Goal: Task Accomplishment & Management: Complete application form

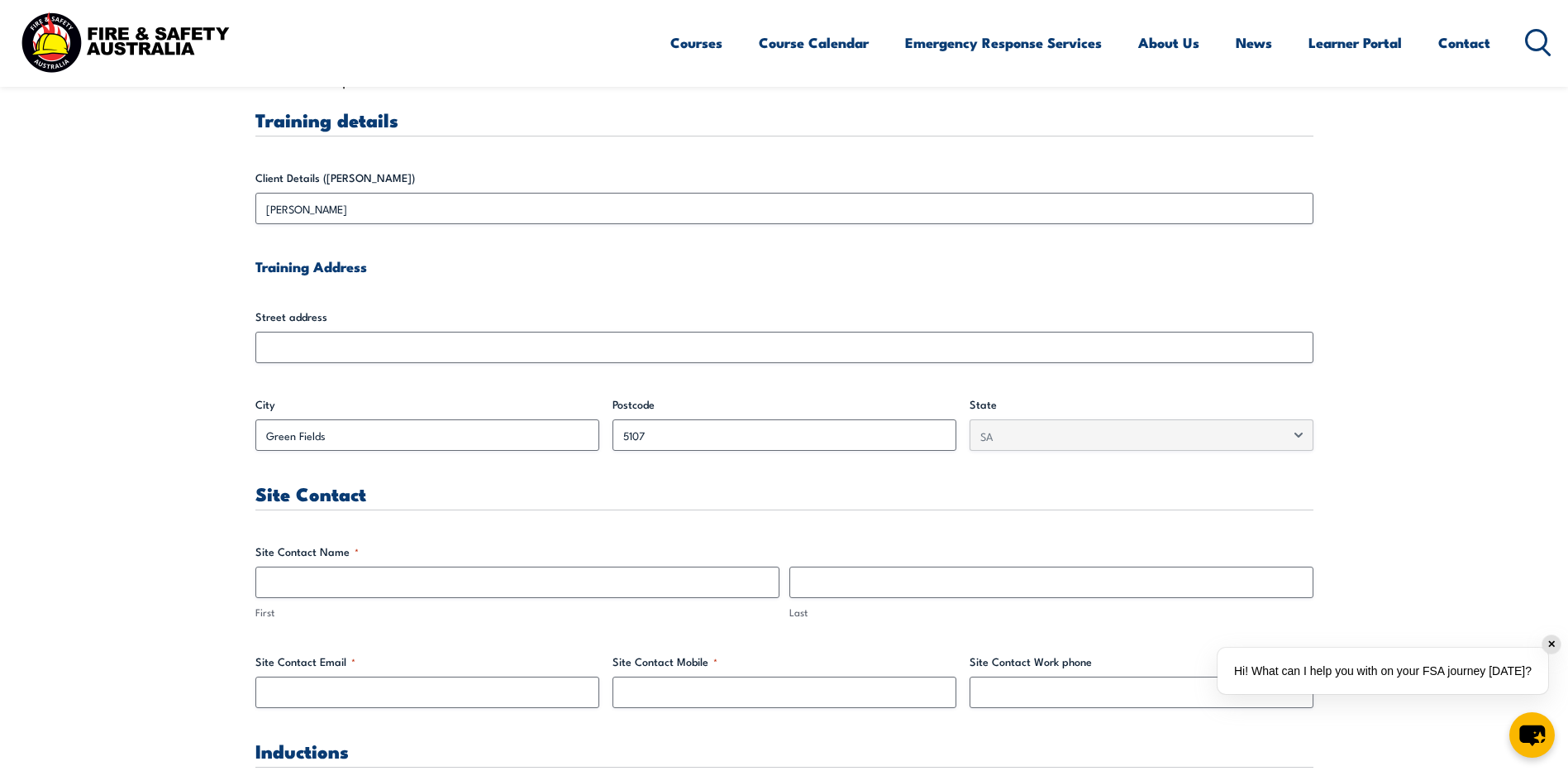
scroll to position [496, 0]
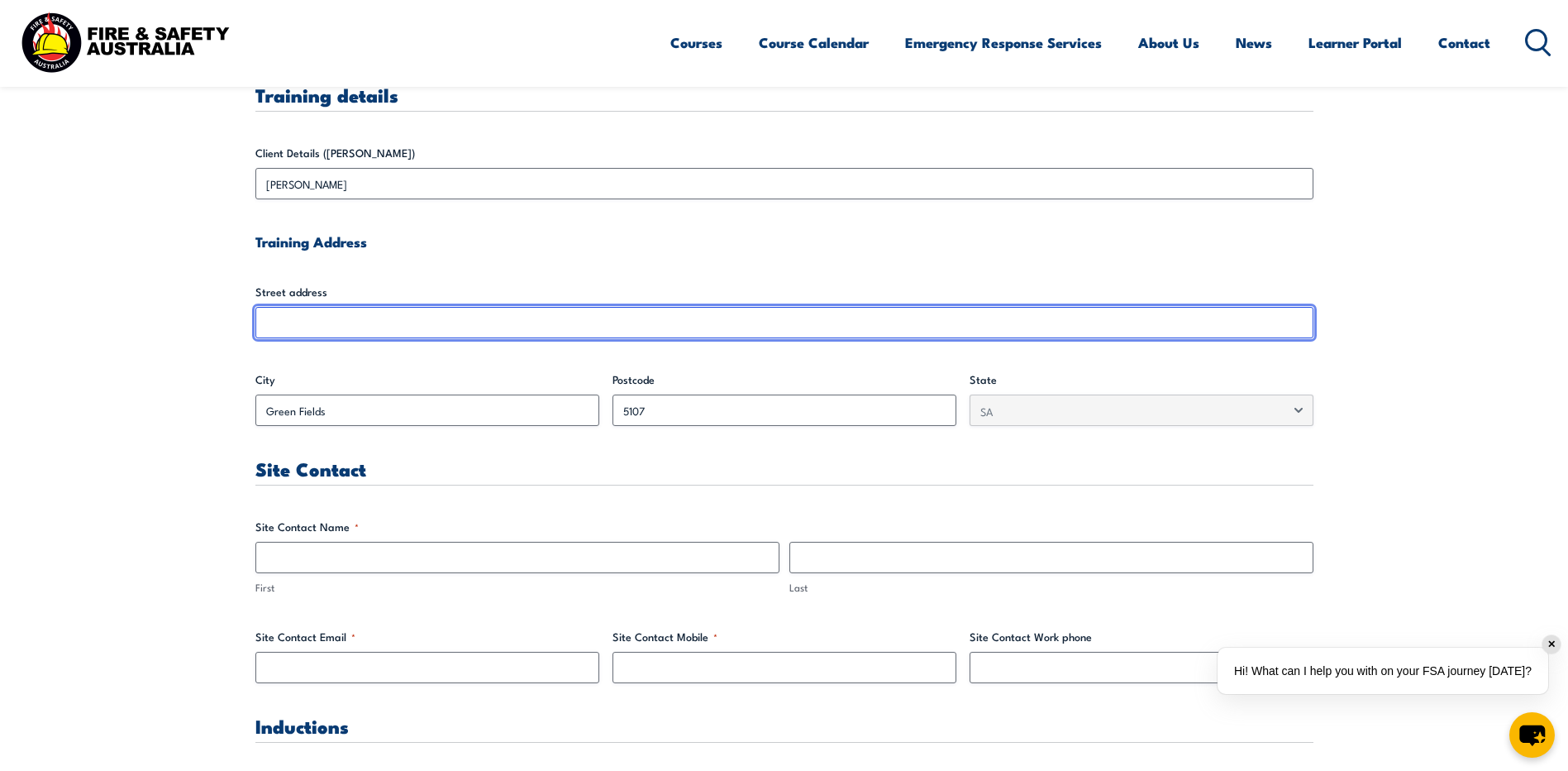
click at [304, 312] on input "Street address" at bounding box center [784, 322] width 1058 height 31
click at [286, 324] on input "Street address" at bounding box center [784, 322] width 1058 height 31
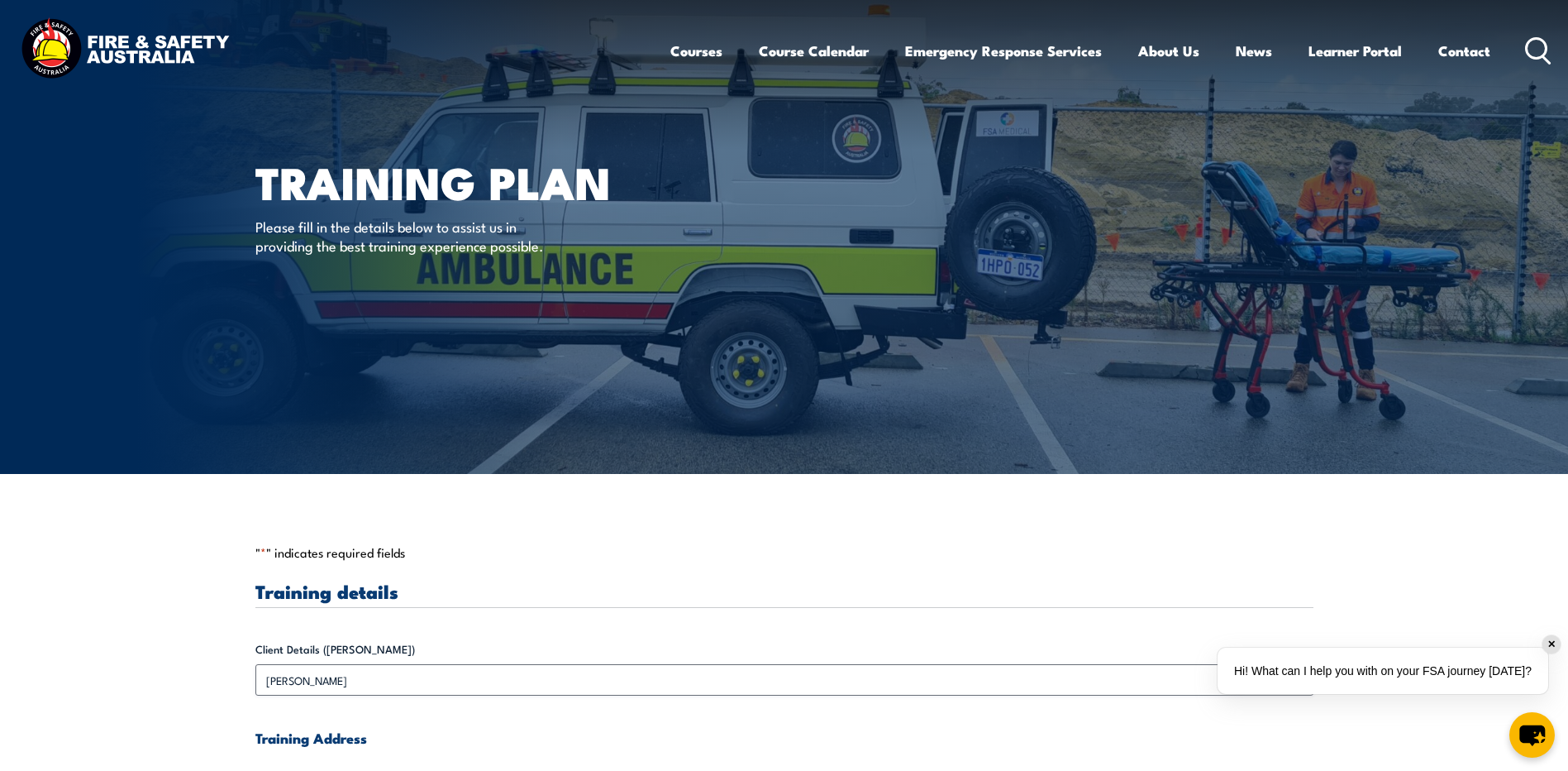
scroll to position [166, 0]
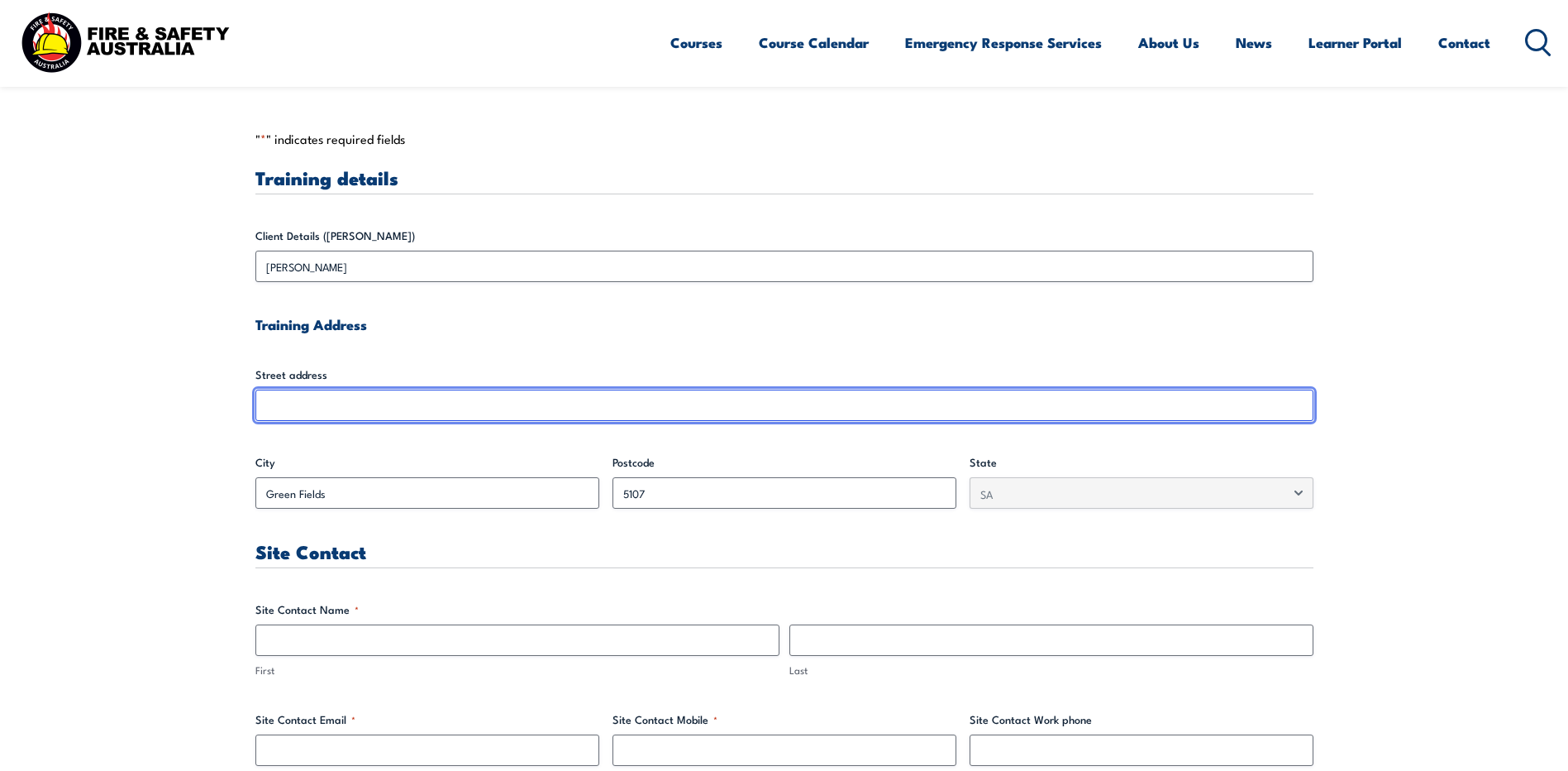
click at [313, 401] on input "Street address" at bounding box center [784, 405] width 1058 height 31
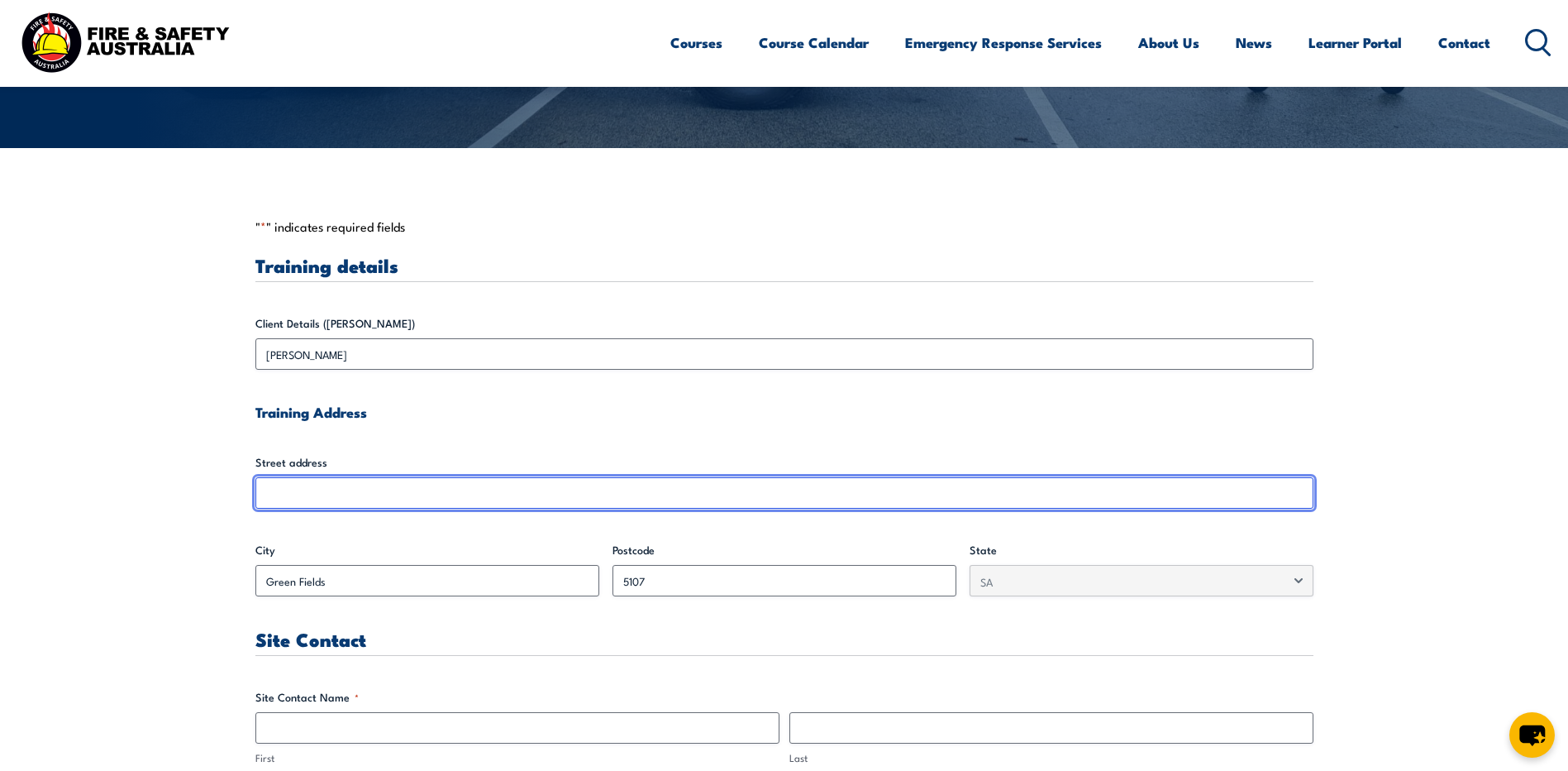
scroll to position [331, 0]
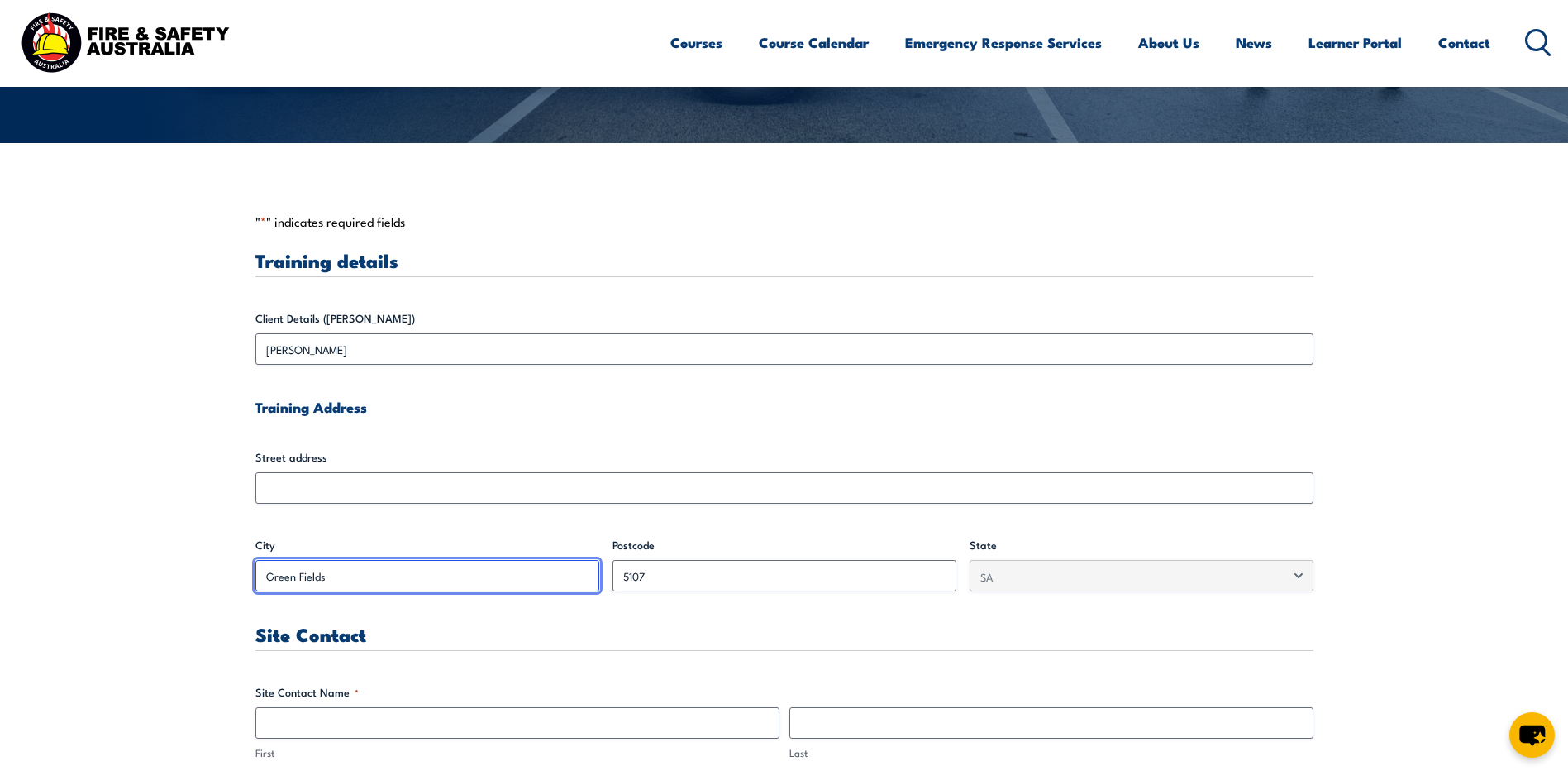
click at [317, 566] on input "Green Fields" at bounding box center [427, 575] width 344 height 31
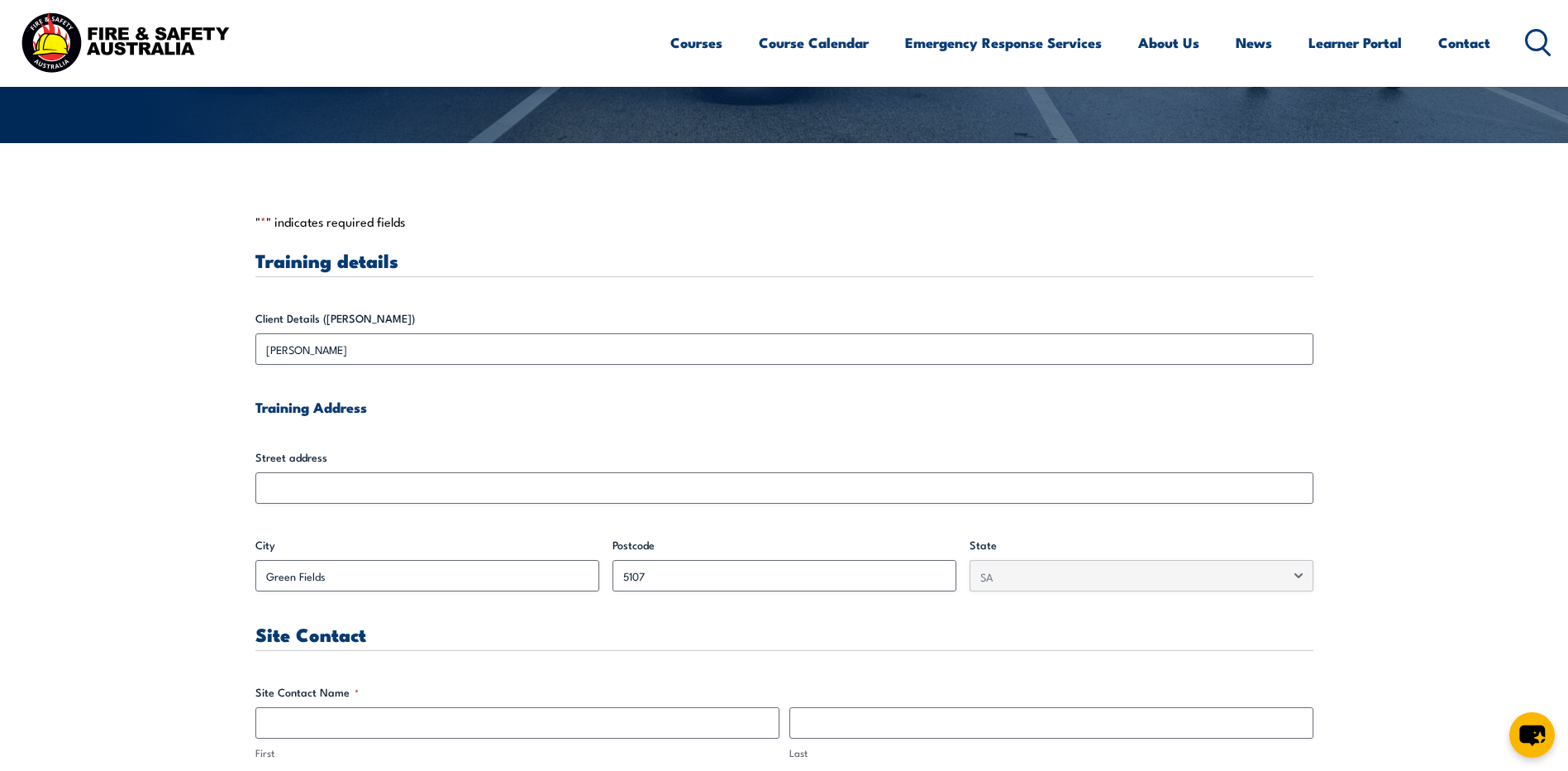
click at [812, 543] on label "Postcode" at bounding box center [784, 544] width 344 height 16
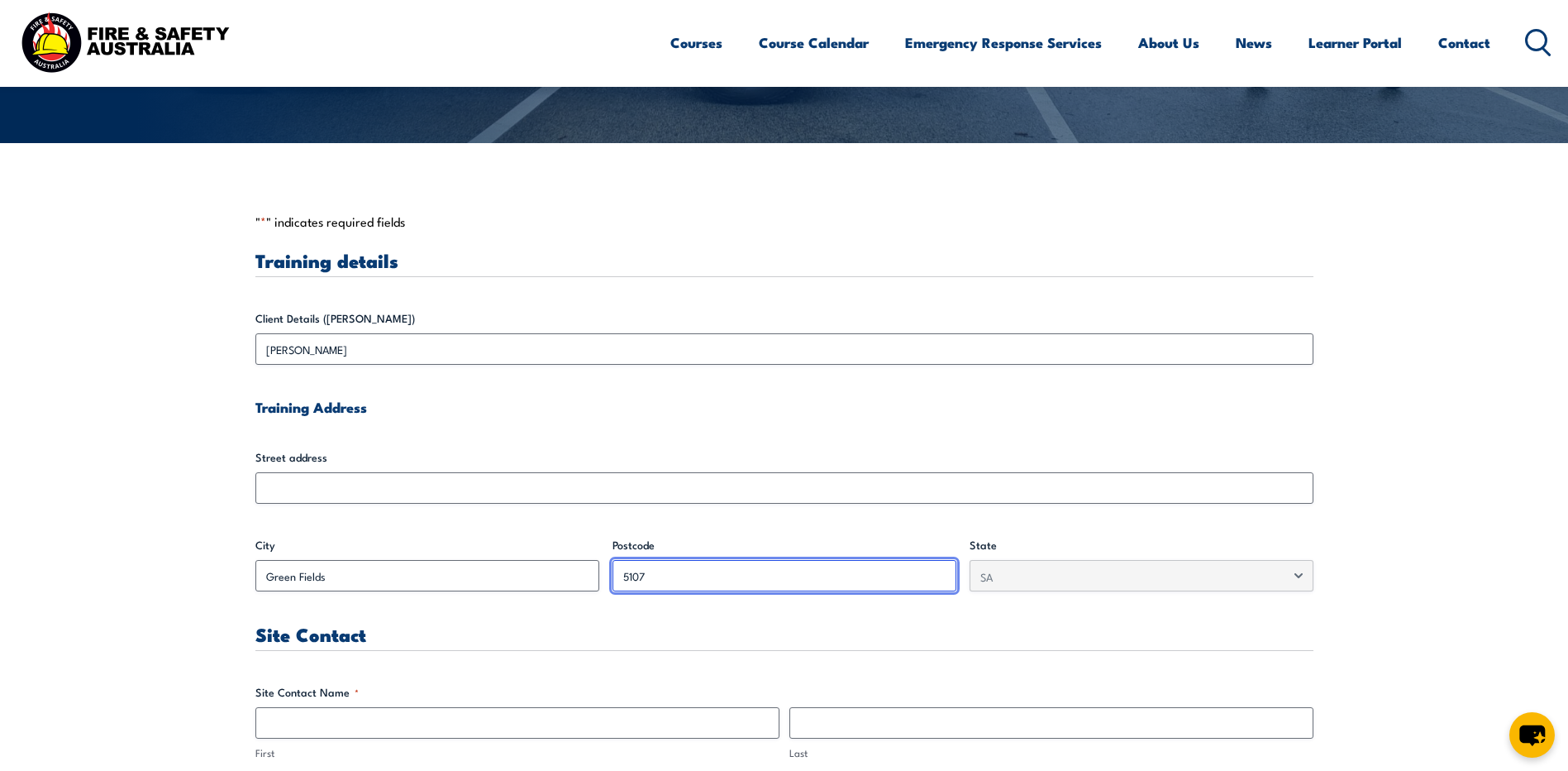
click at [812, 560] on input "5107" at bounding box center [784, 575] width 344 height 31
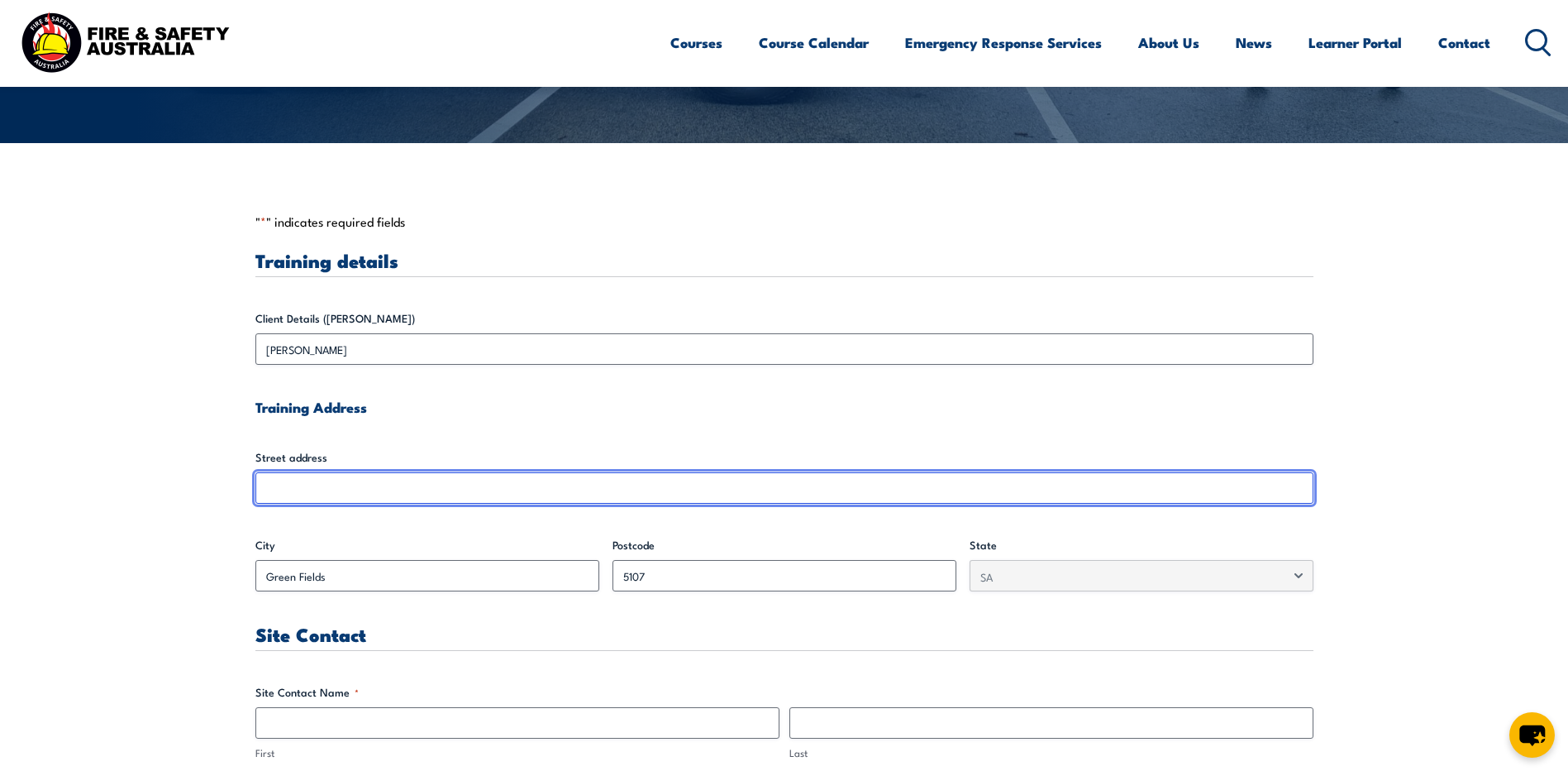
click at [396, 488] on input "Street address" at bounding box center [784, 487] width 1058 height 31
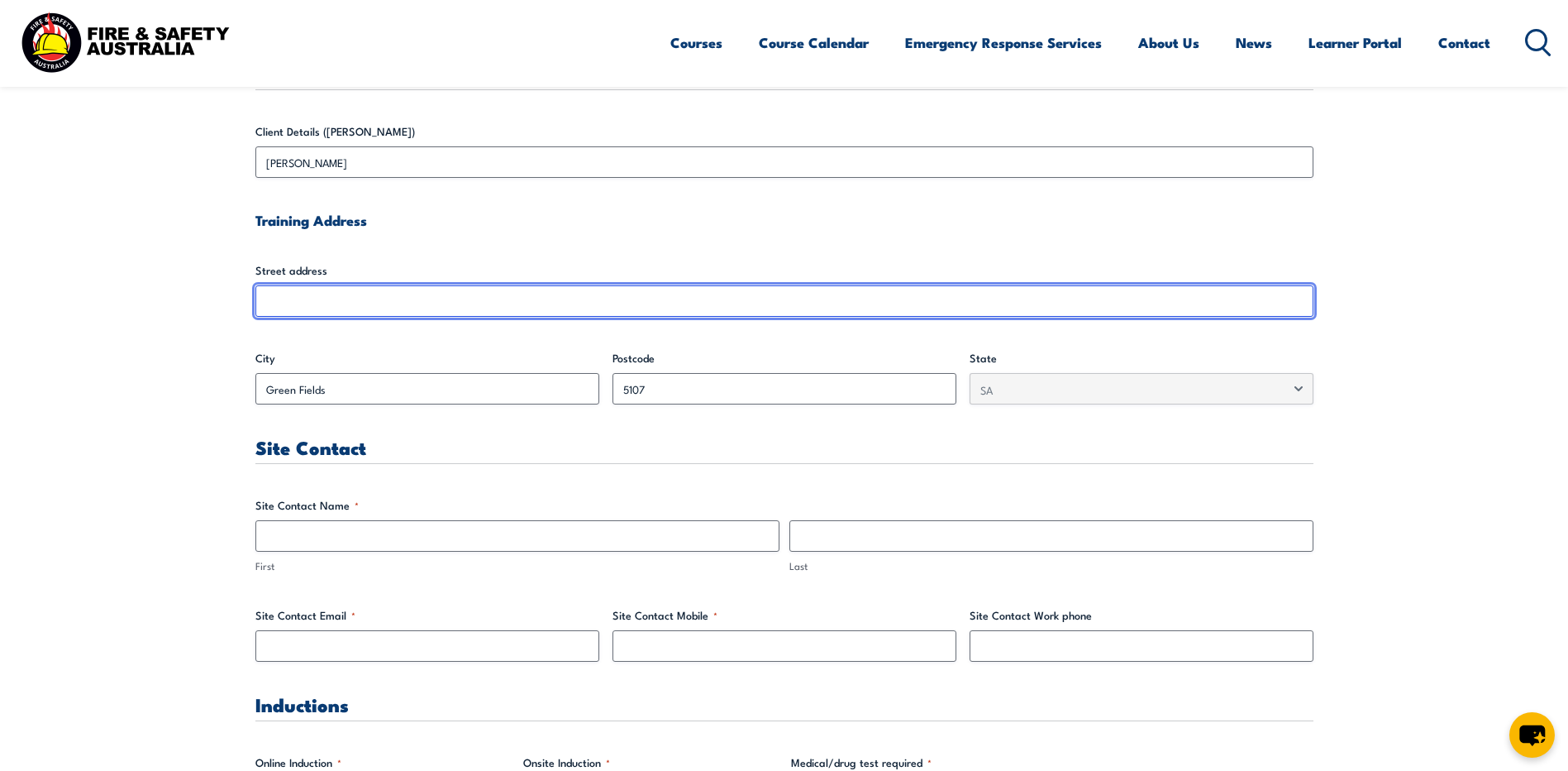
scroll to position [579, 0]
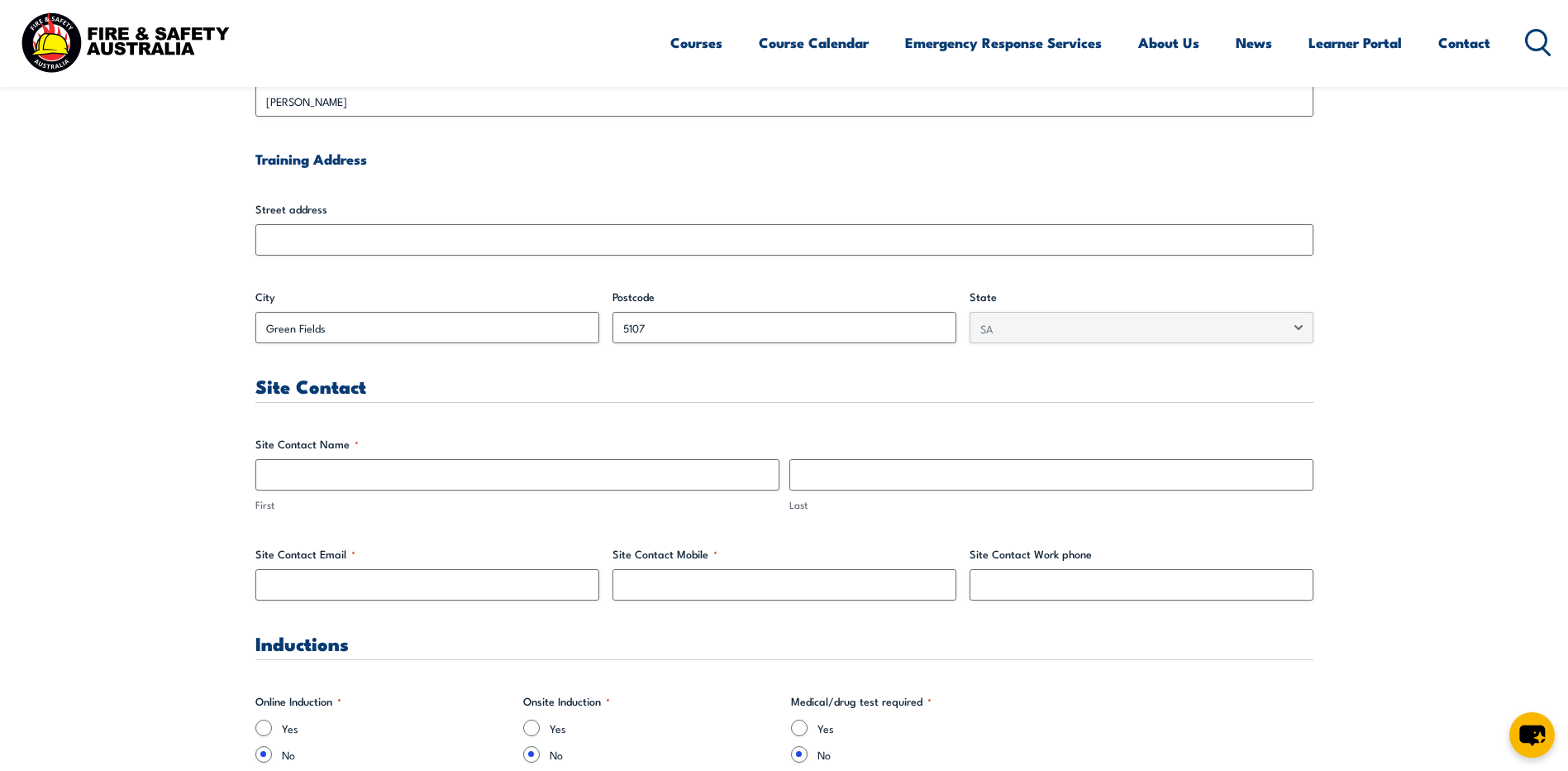
click at [339, 496] on span "First" at bounding box center [517, 485] width 534 height 53
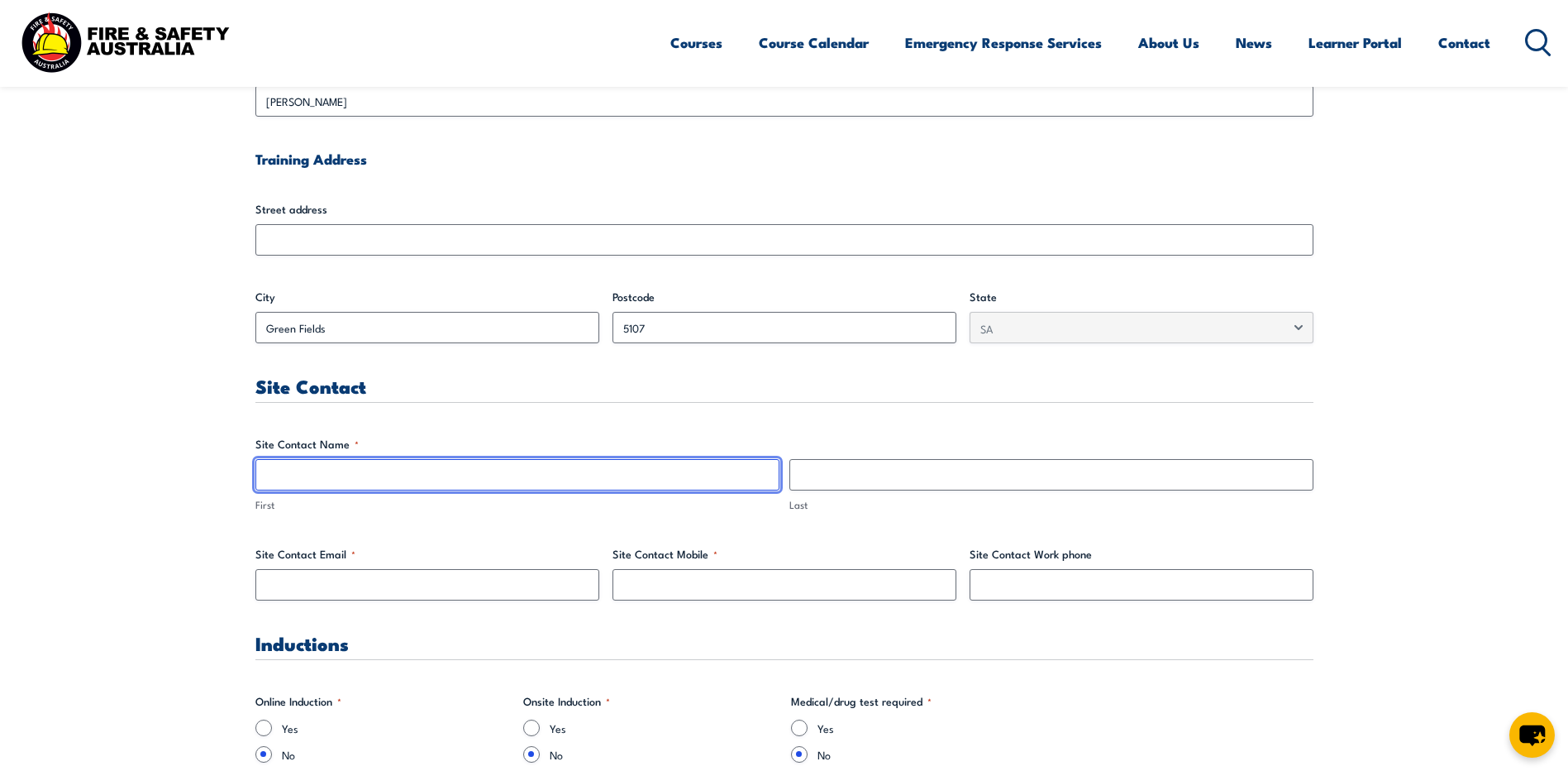
click at [357, 468] on input "First" at bounding box center [517, 474] width 524 height 31
type input "[PERSON_NAME]"
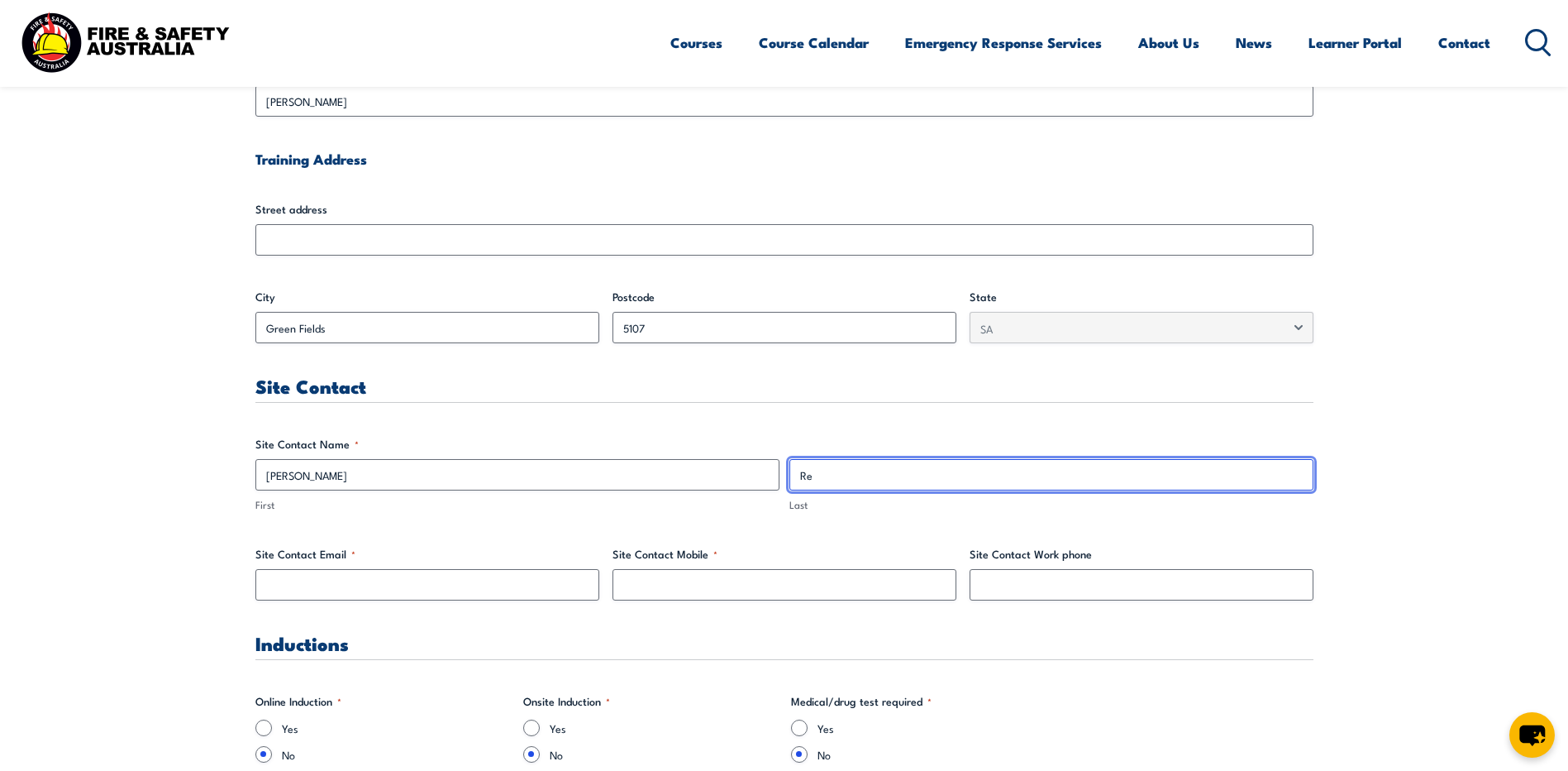
type input "[PERSON_NAME]"
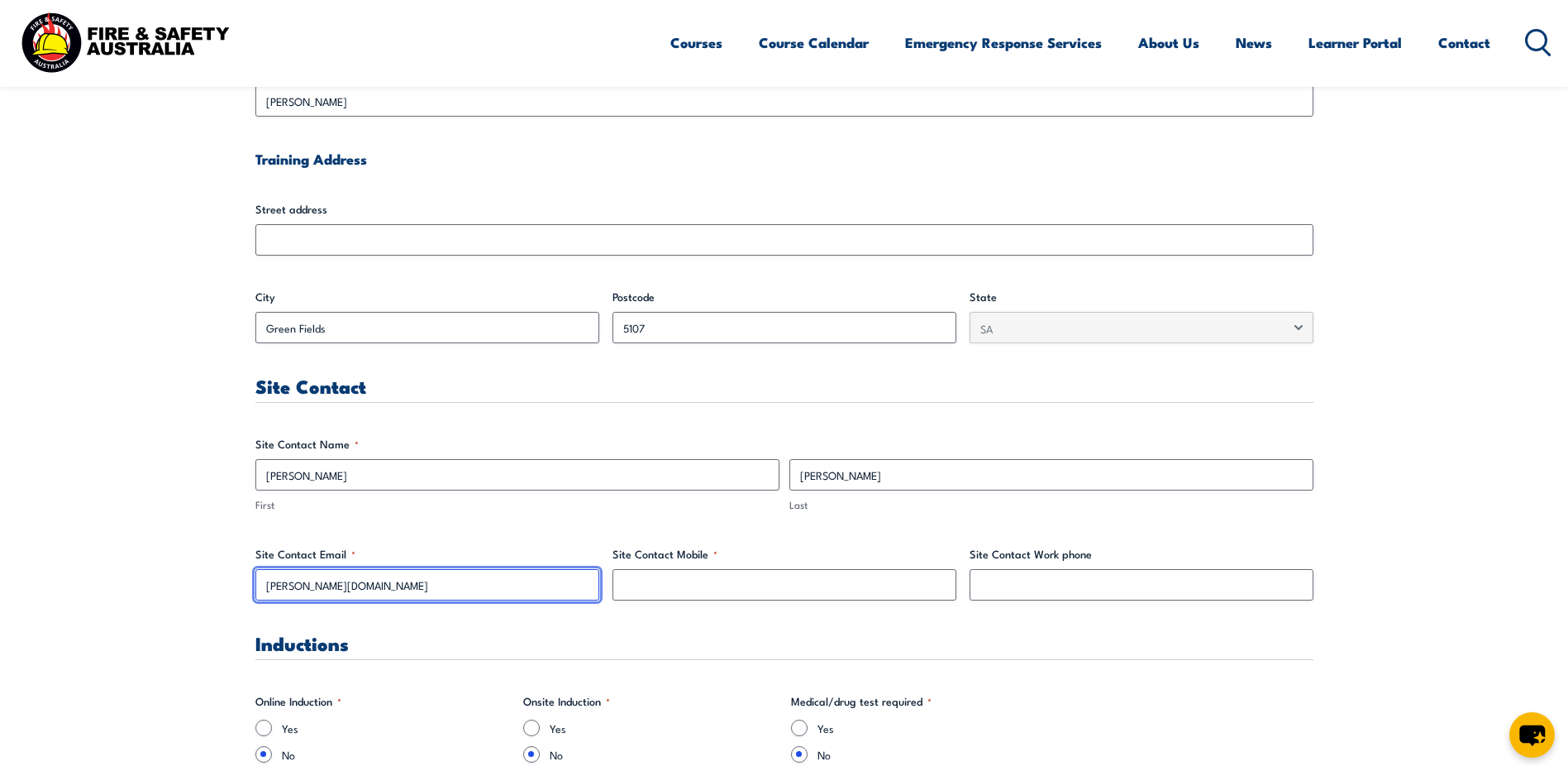
type input "[PERSON_NAME][EMAIL_ADDRESS][PERSON_NAME][DOMAIN_NAME]"
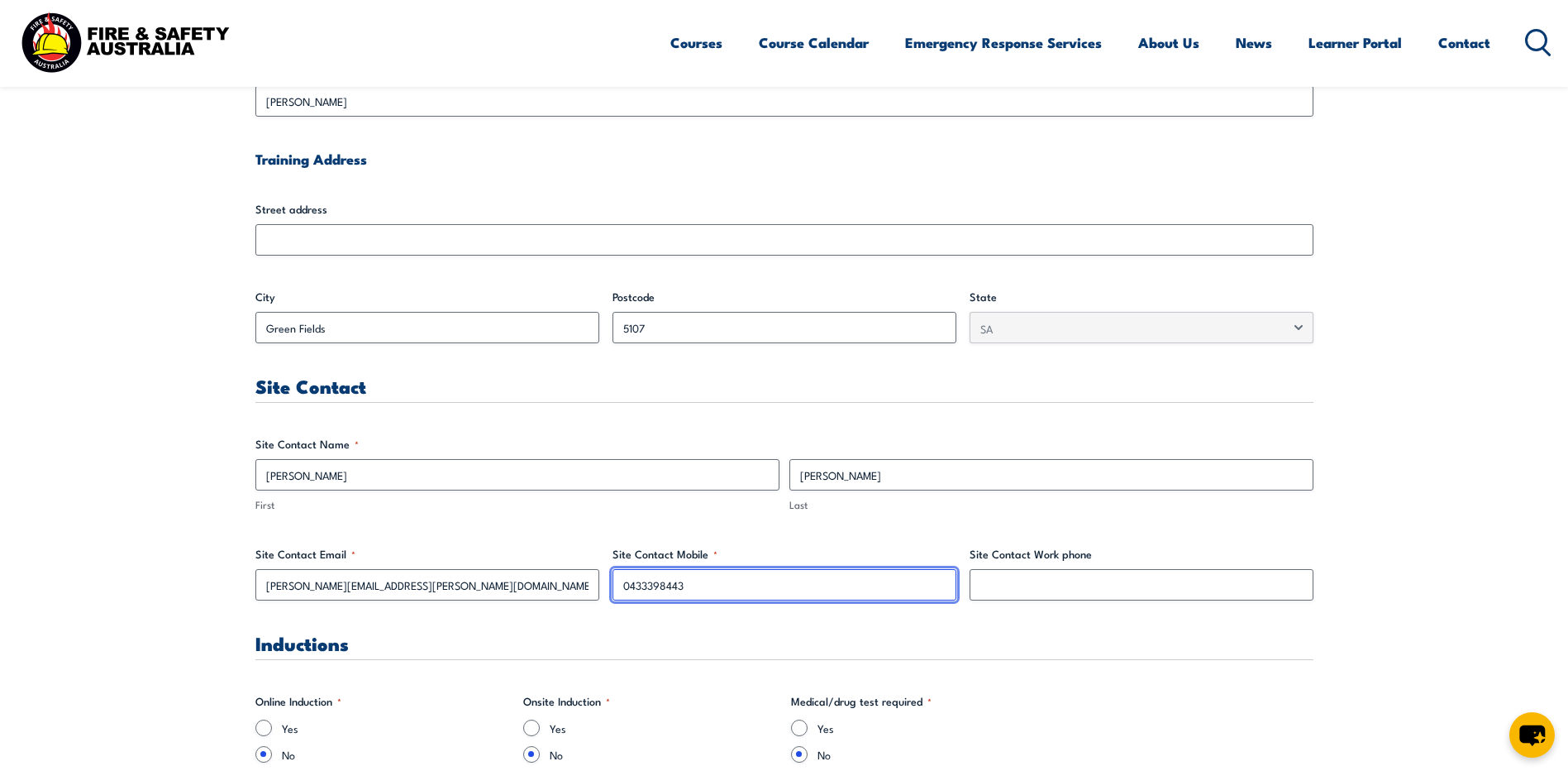
type input "0433398443"
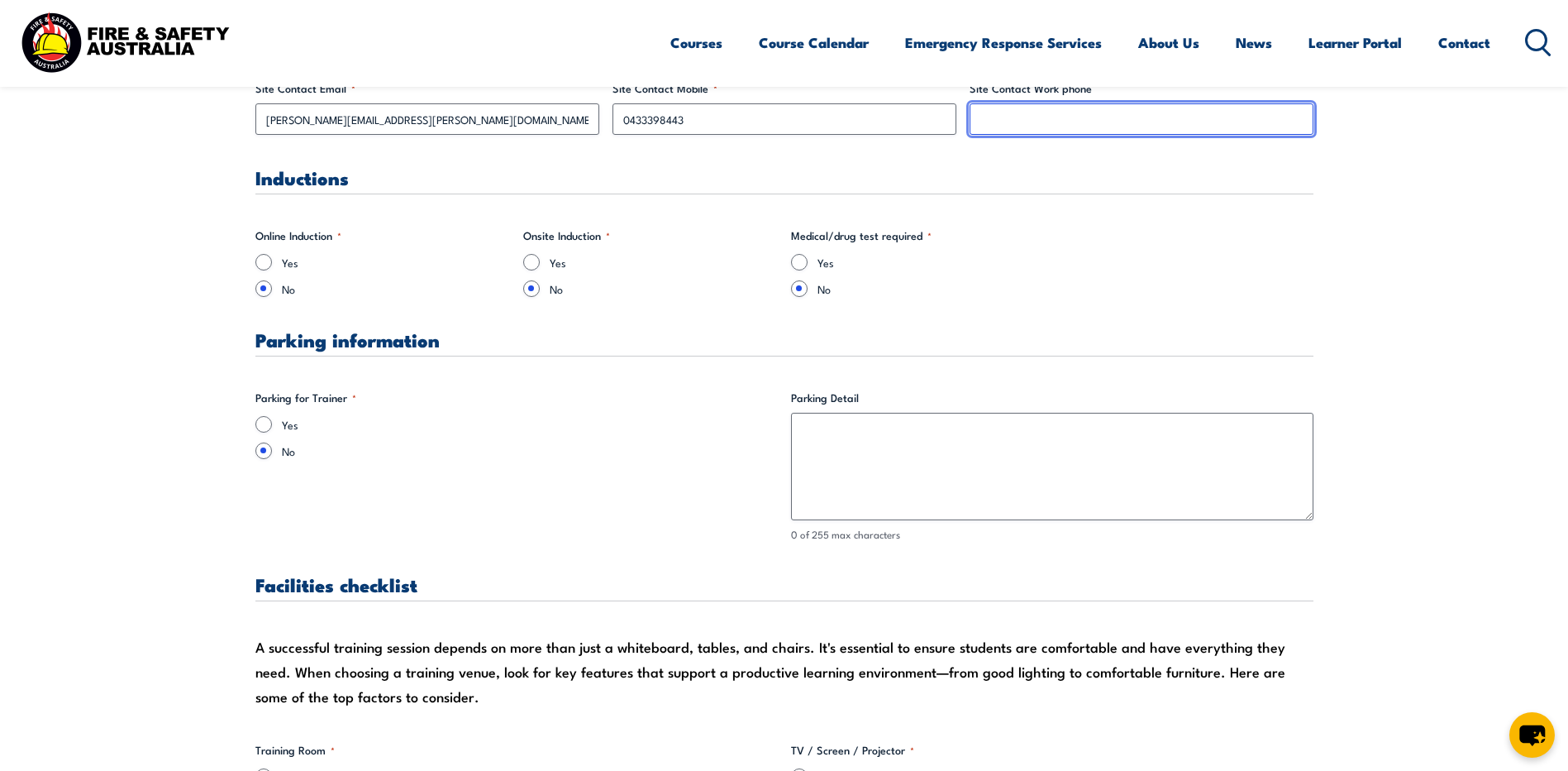
scroll to position [1075, 0]
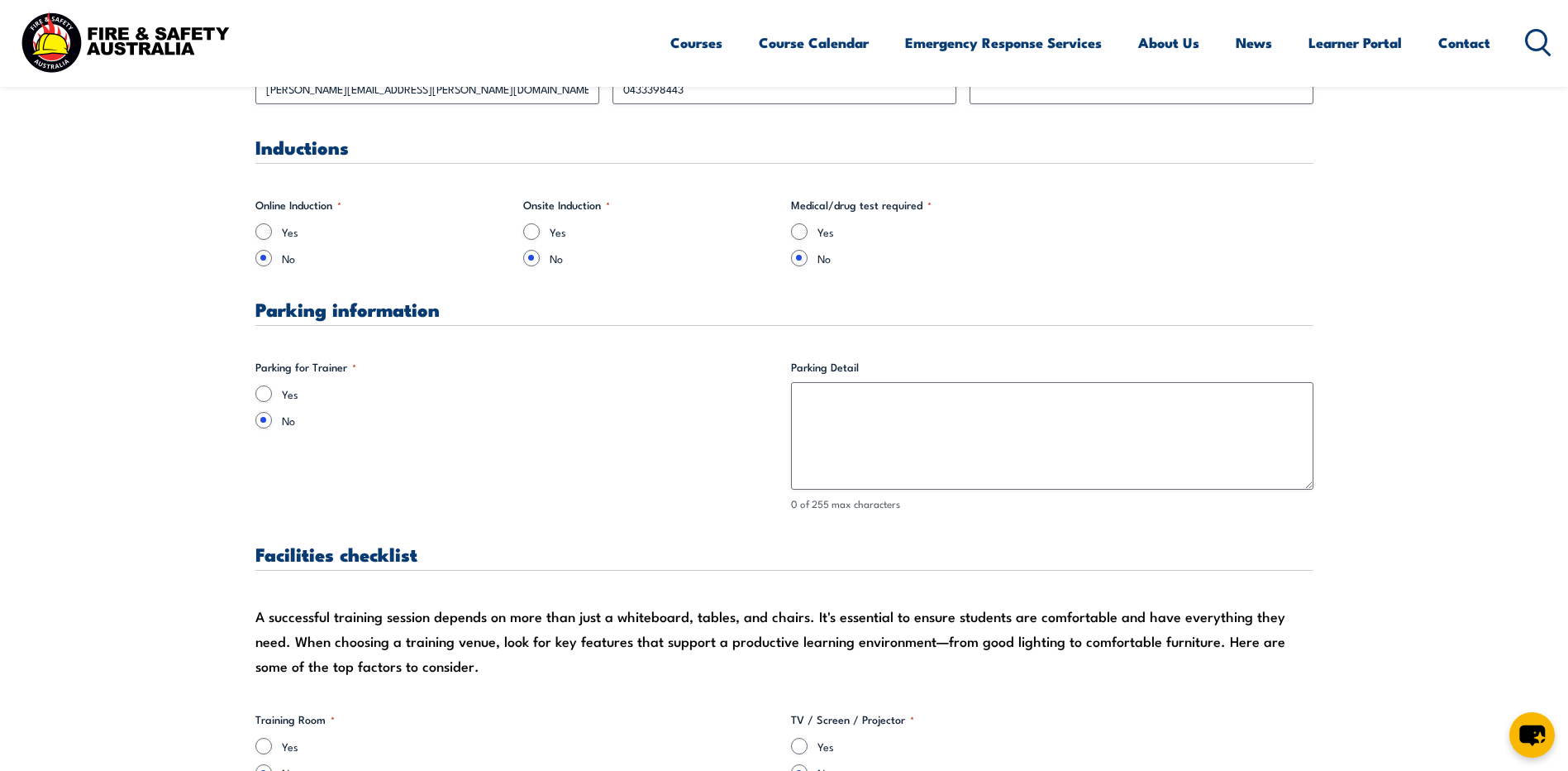
drag, startPoint x: 278, startPoint y: 396, endPoint x: 267, endPoint y: 396, distance: 11.0
click at [277, 396] on div "Yes" at bounding box center [516, 393] width 522 height 16
click at [261, 394] on input "Yes" at bounding box center [263, 393] width 16 height 16
radio input "true"
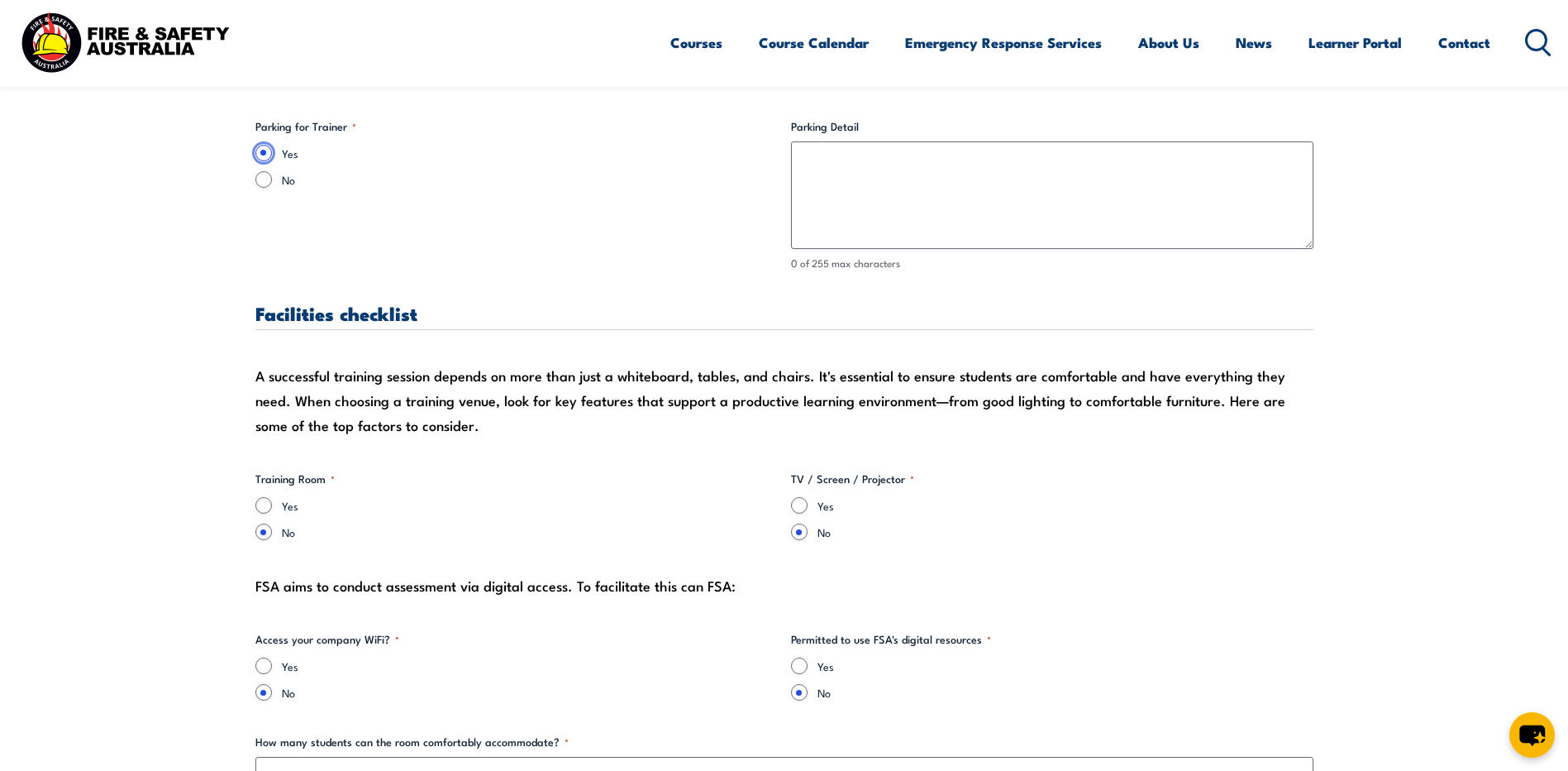
scroll to position [1405, 0]
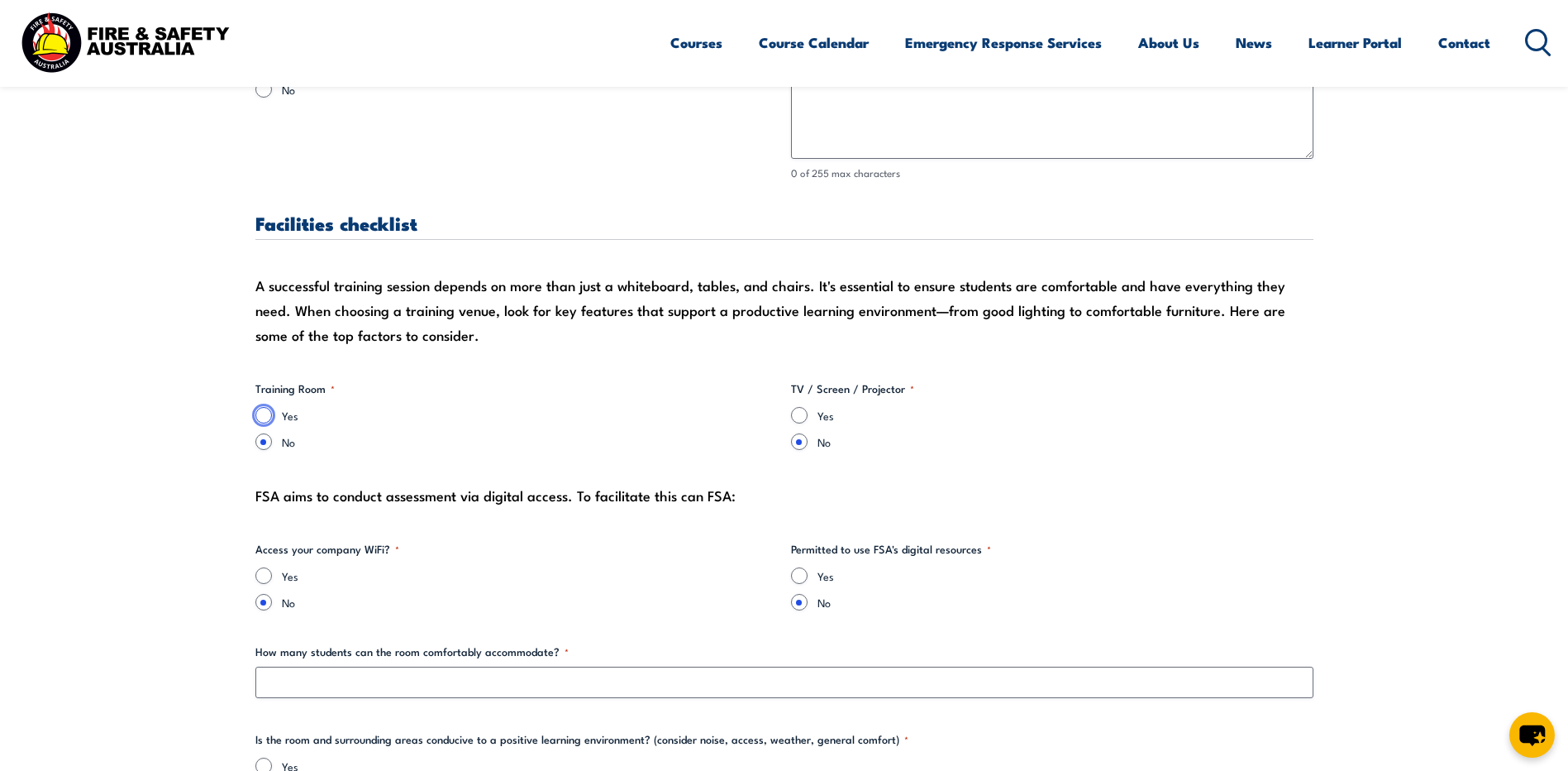
click at [263, 414] on input "Yes" at bounding box center [263, 414] width 16 height 16
radio input "true"
click at [804, 419] on input "Yes" at bounding box center [799, 414] width 16 height 16
radio input "true"
click at [256, 573] on input "Yes" at bounding box center [263, 575] width 16 height 16
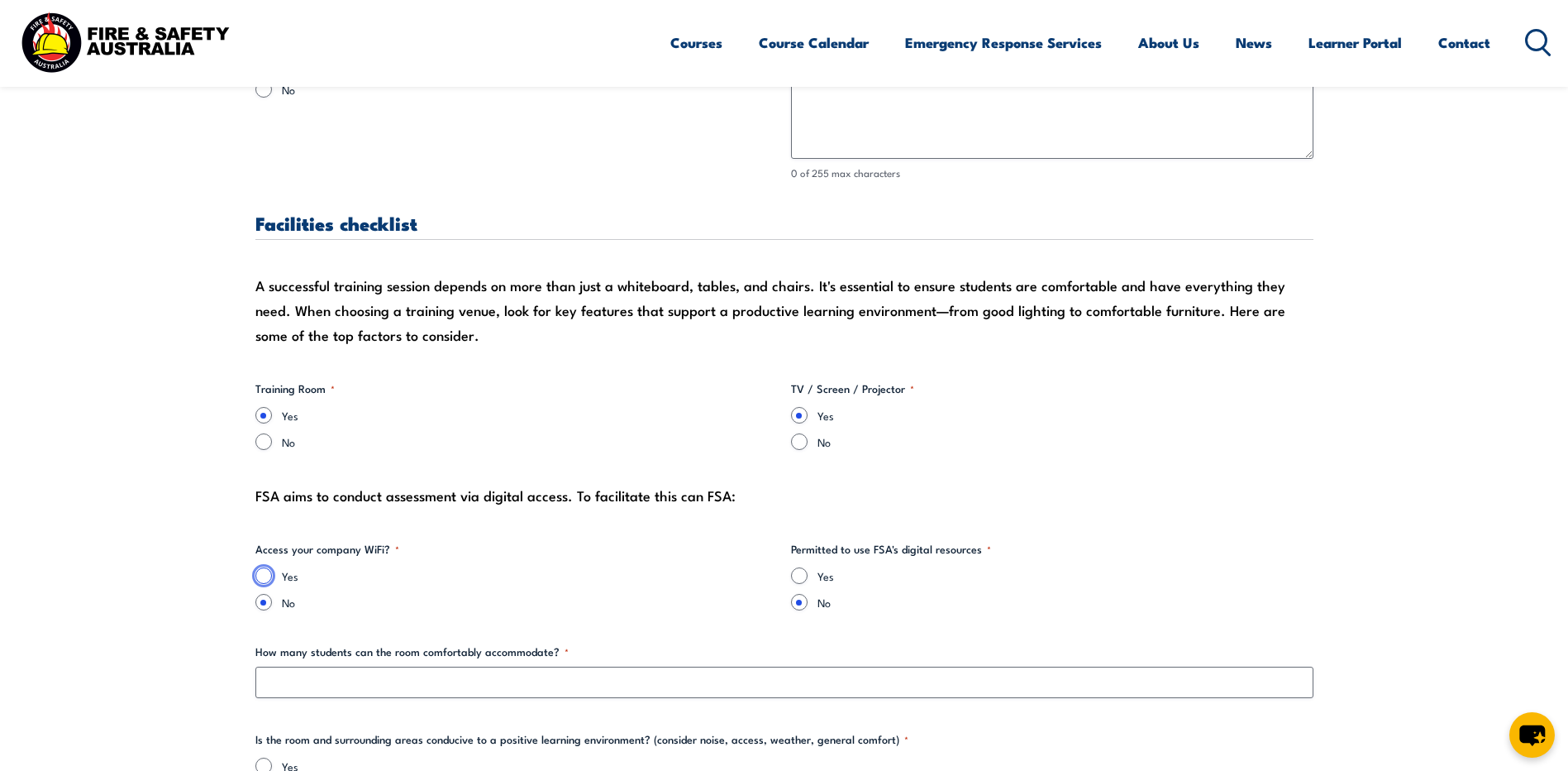
radio input "true"
click at [803, 571] on input "Yes" at bounding box center [799, 575] width 16 height 16
radio input "true"
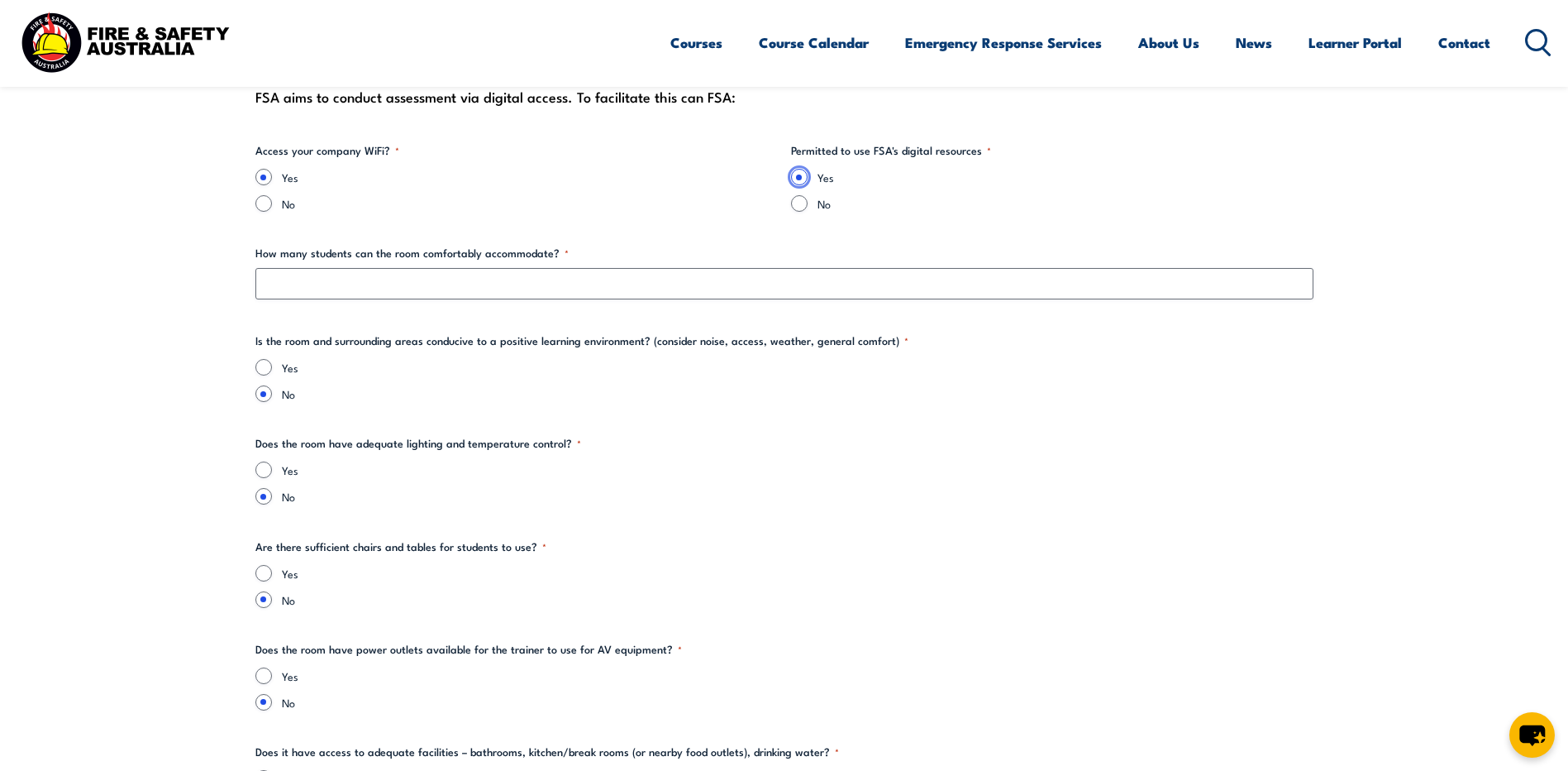
scroll to position [1819, 0]
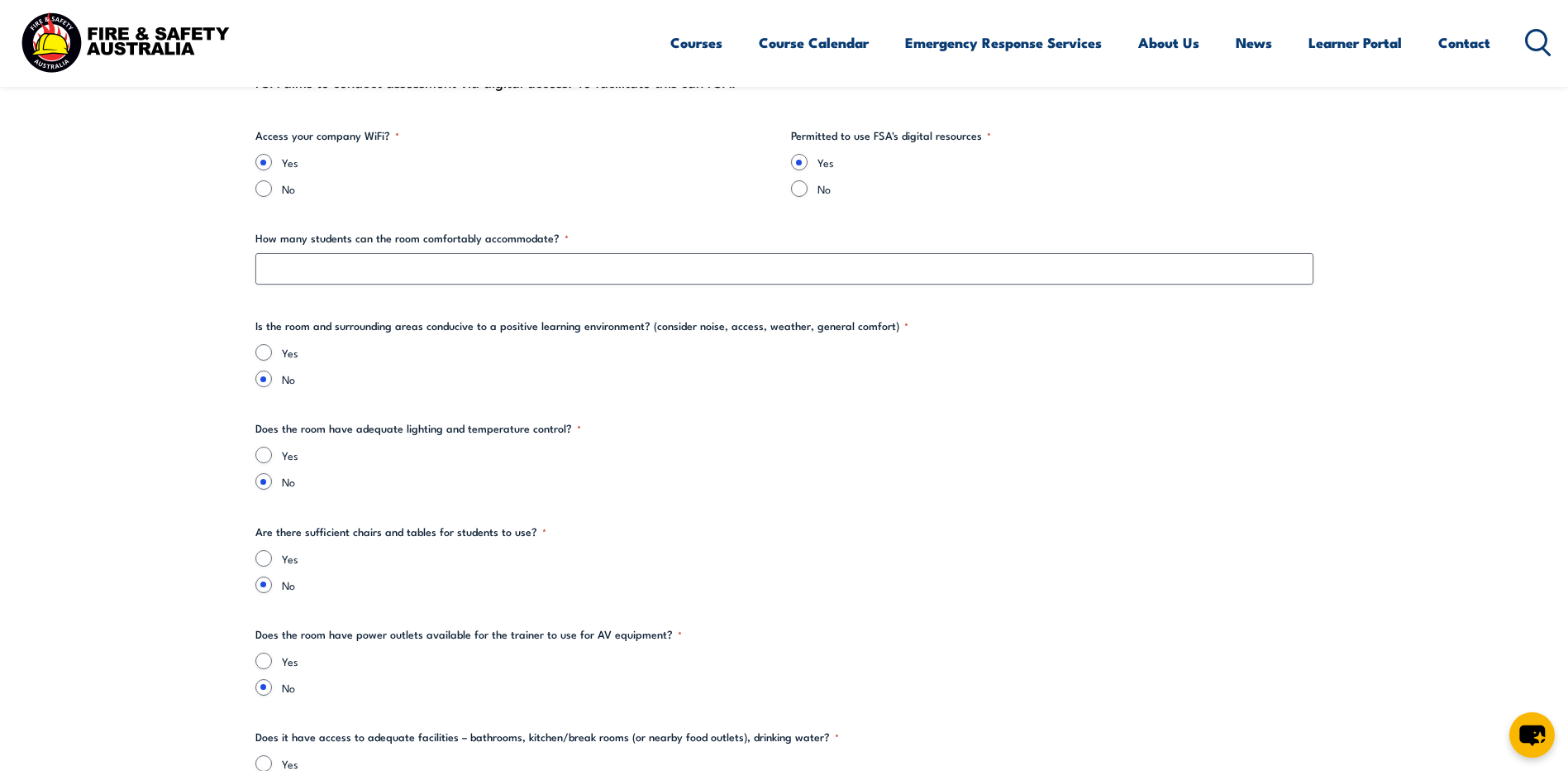
click at [256, 349] on div "Yes" at bounding box center [784, 352] width 1058 height 16
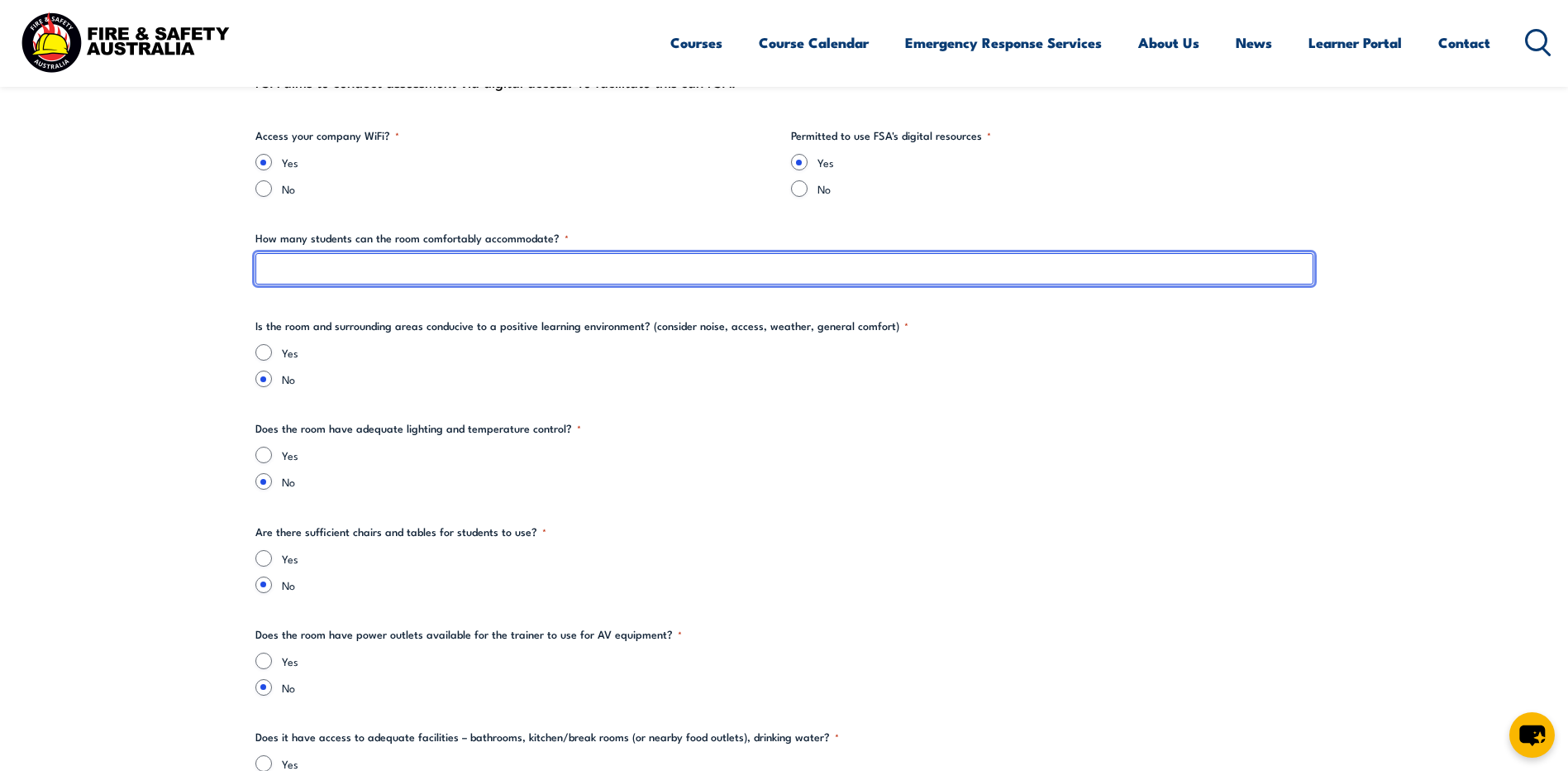
drag, startPoint x: 307, startPoint y: 270, endPoint x: 373, endPoint y: 287, distance: 68.2
click at [307, 270] on input "How many students can the room comfortably accommodate? *" at bounding box center [784, 268] width 1058 height 31
type input "10 seated, 15 with a pinch"
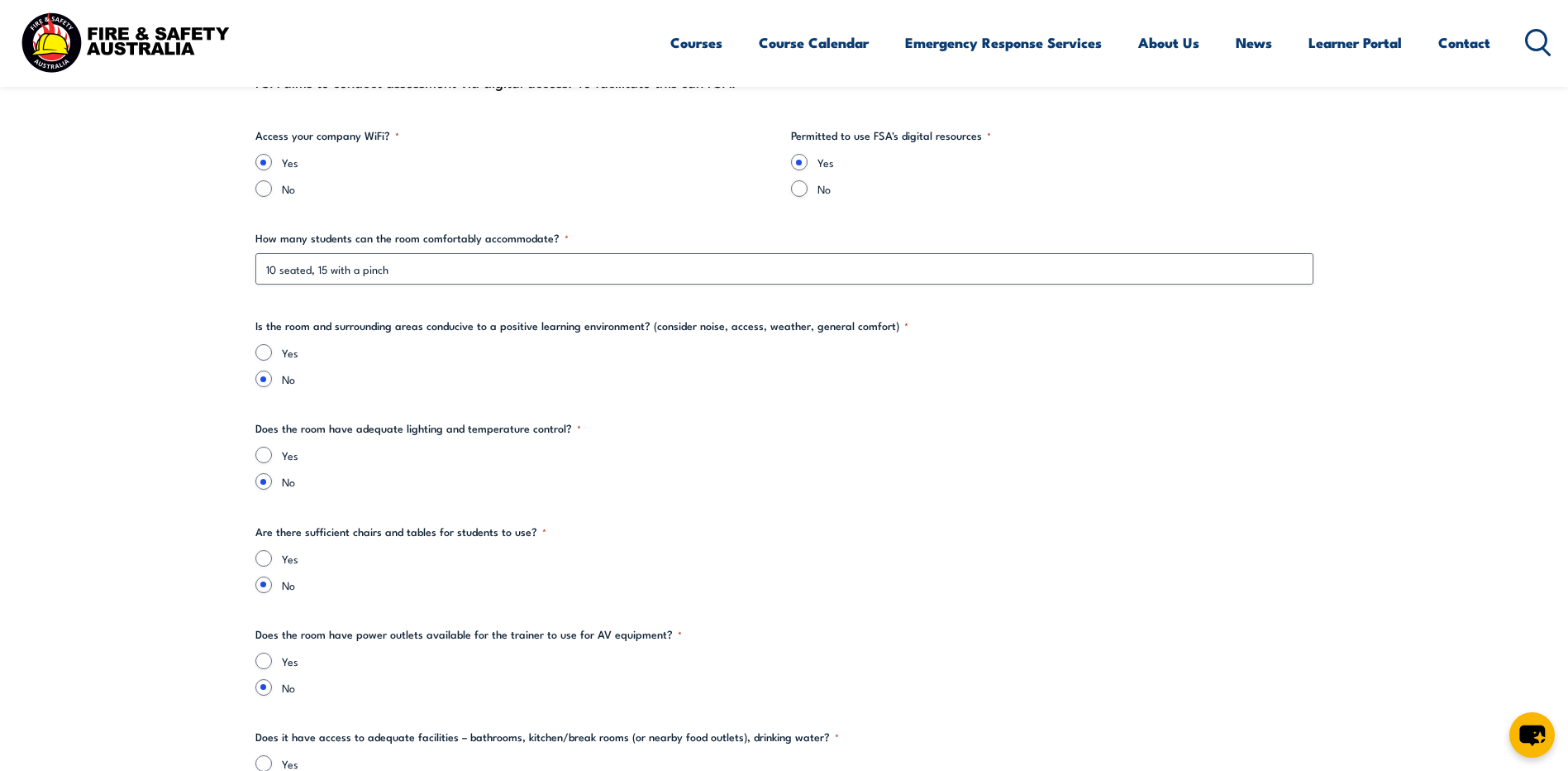
click at [278, 359] on div "Yes" at bounding box center [784, 352] width 1058 height 16
click at [258, 354] on input "Yes" at bounding box center [263, 352] width 16 height 16
radio input "true"
click at [267, 447] on input "Yes" at bounding box center [263, 454] width 16 height 16
radio input "true"
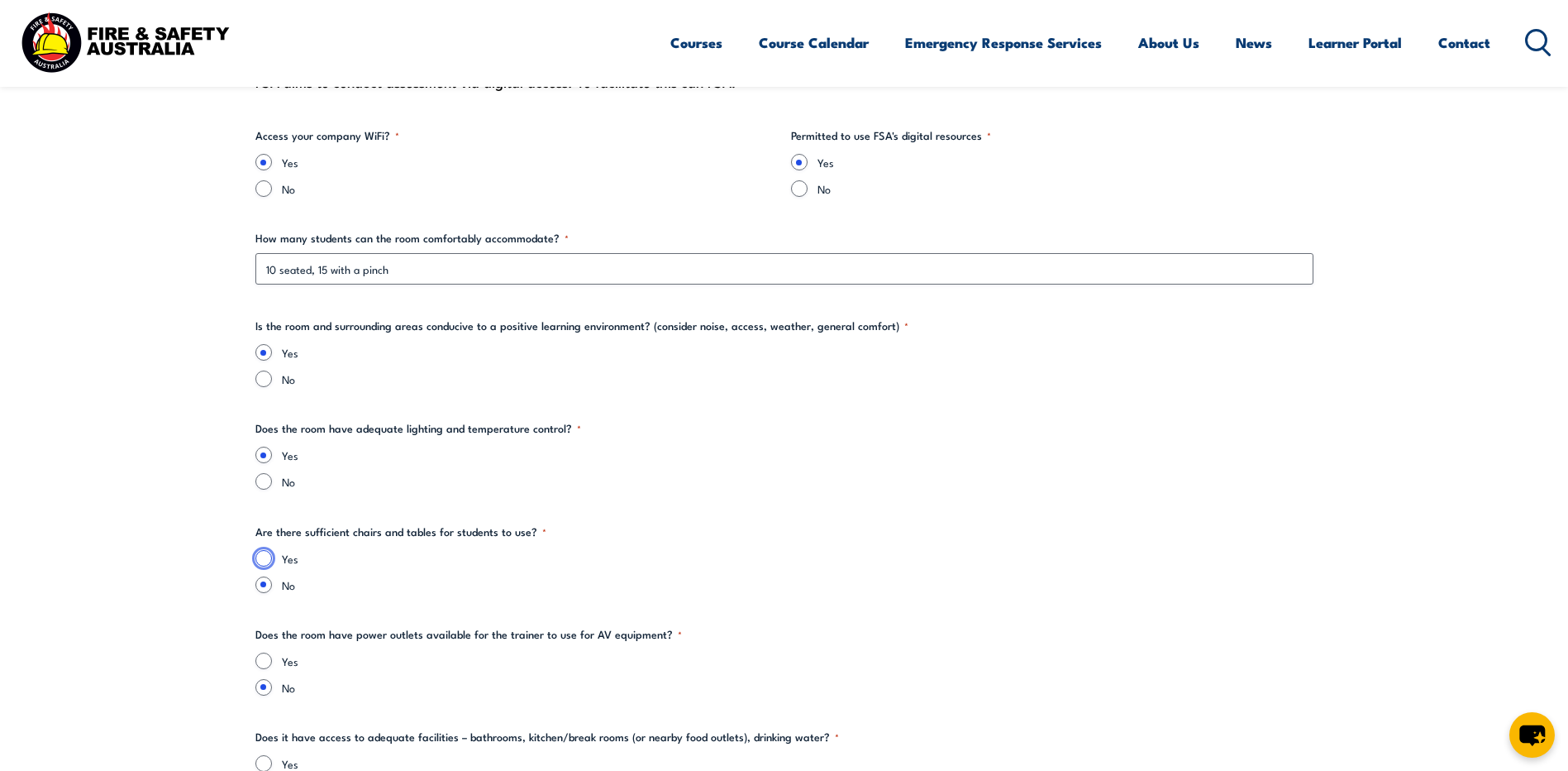
click at [266, 552] on input "Yes" at bounding box center [263, 558] width 16 height 16
radio input "true"
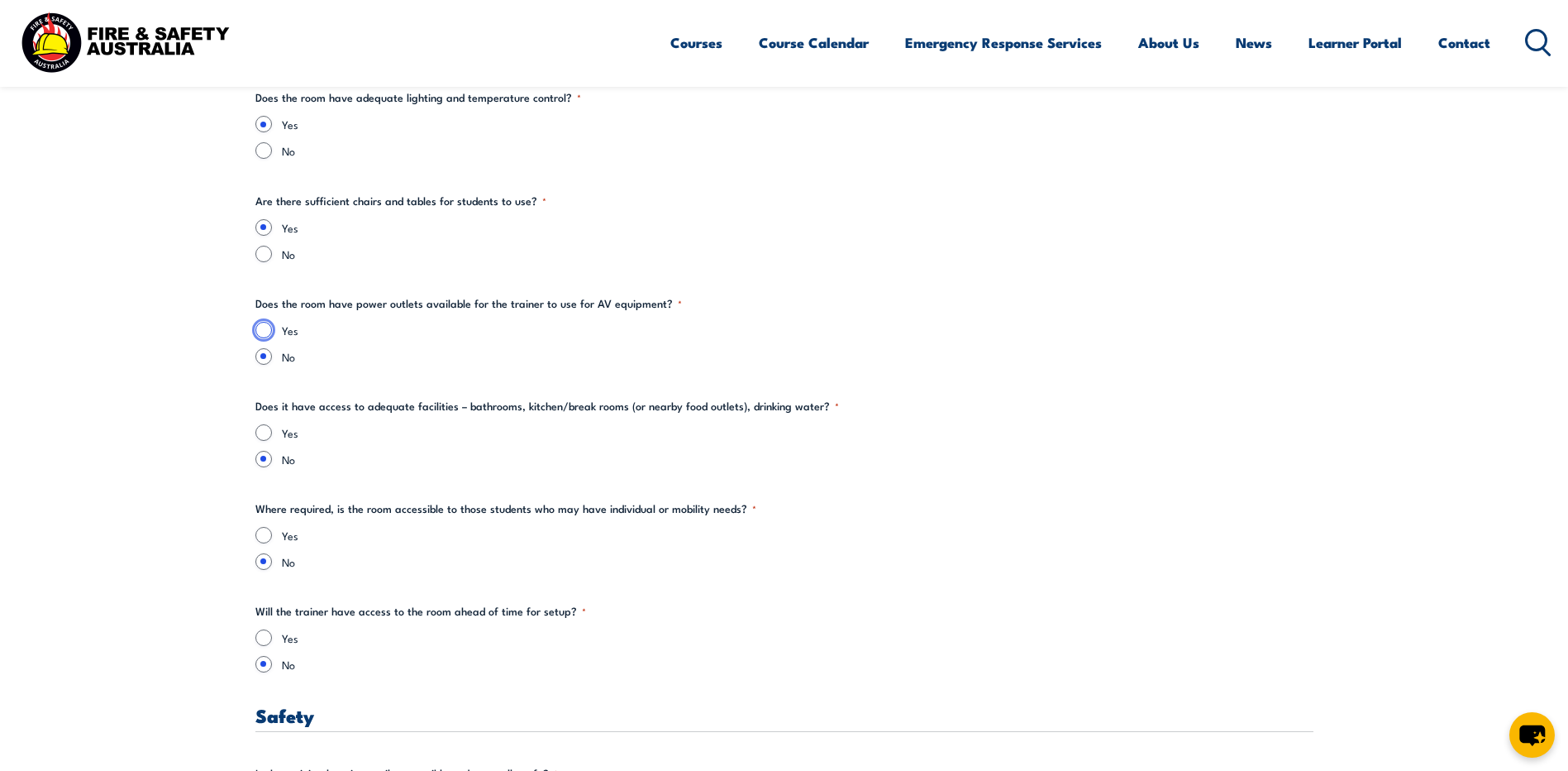
click at [261, 333] on input "Yes" at bounding box center [263, 329] width 16 height 16
radio input "true"
click at [265, 435] on input "Yes" at bounding box center [263, 432] width 16 height 16
radio input "true"
click at [263, 538] on input "Yes" at bounding box center [263, 534] width 16 height 16
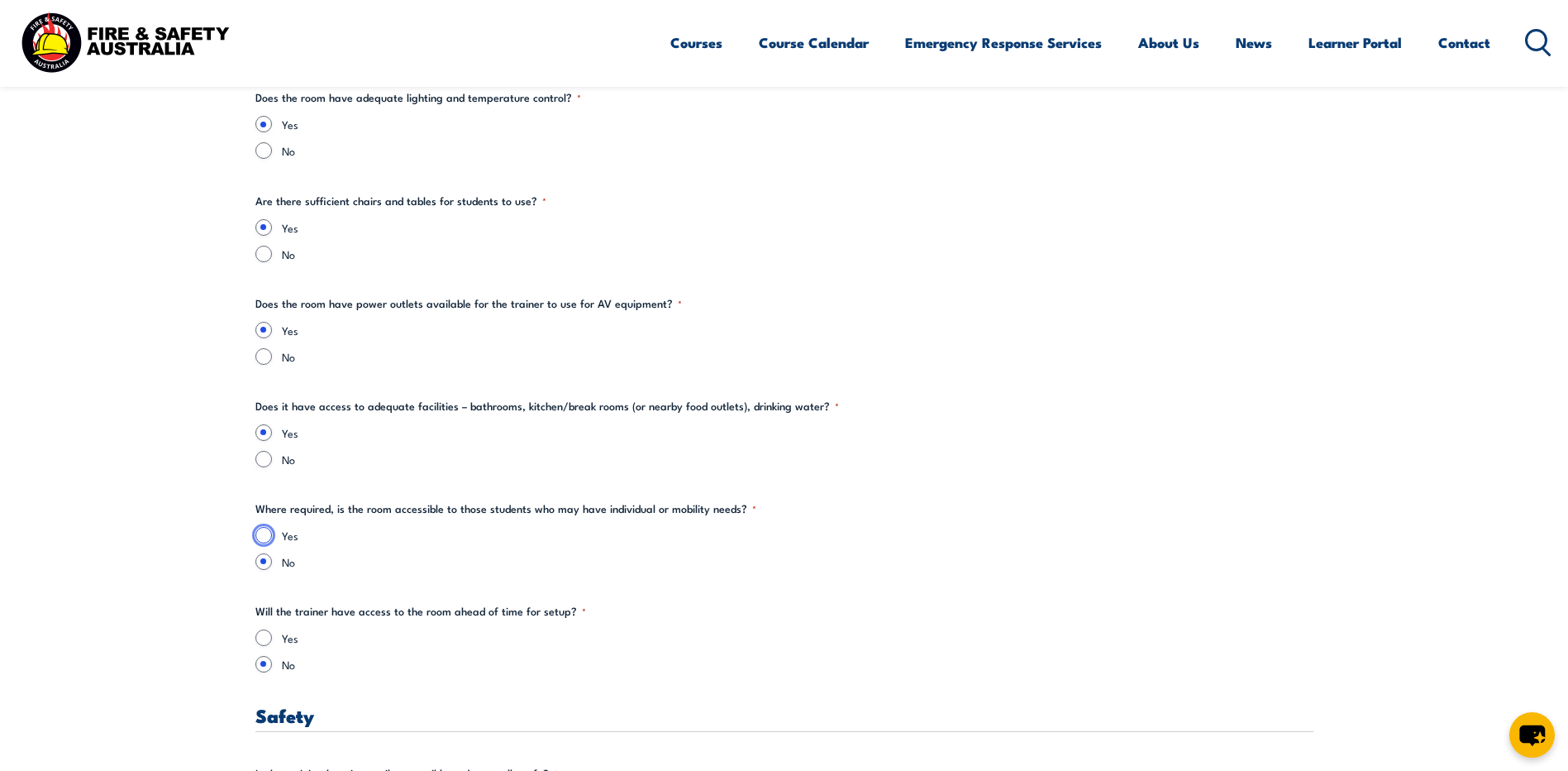
radio input "true"
click at [259, 639] on input "Yes" at bounding box center [263, 637] width 16 height 16
radio input "true"
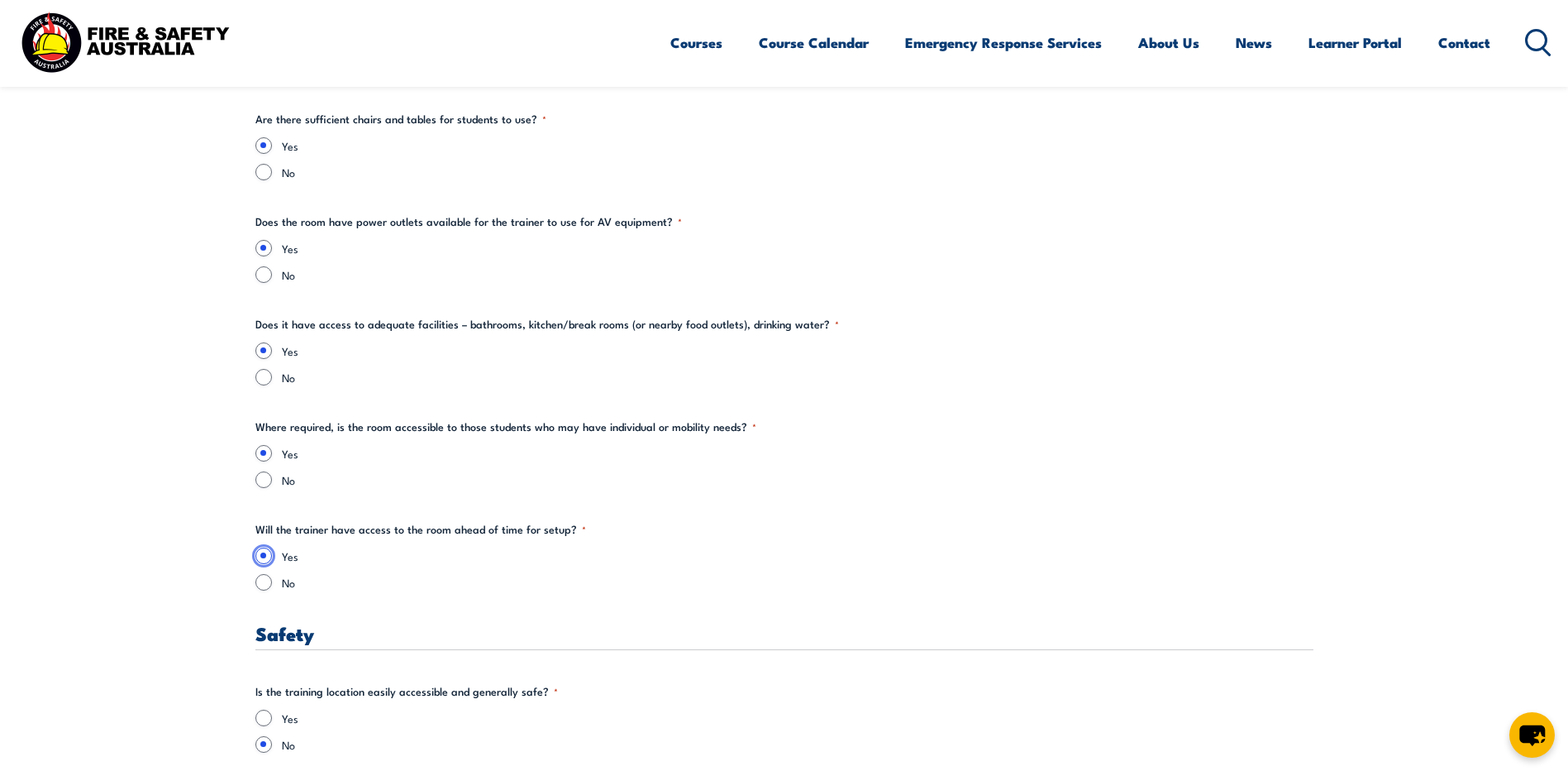
scroll to position [2646, 0]
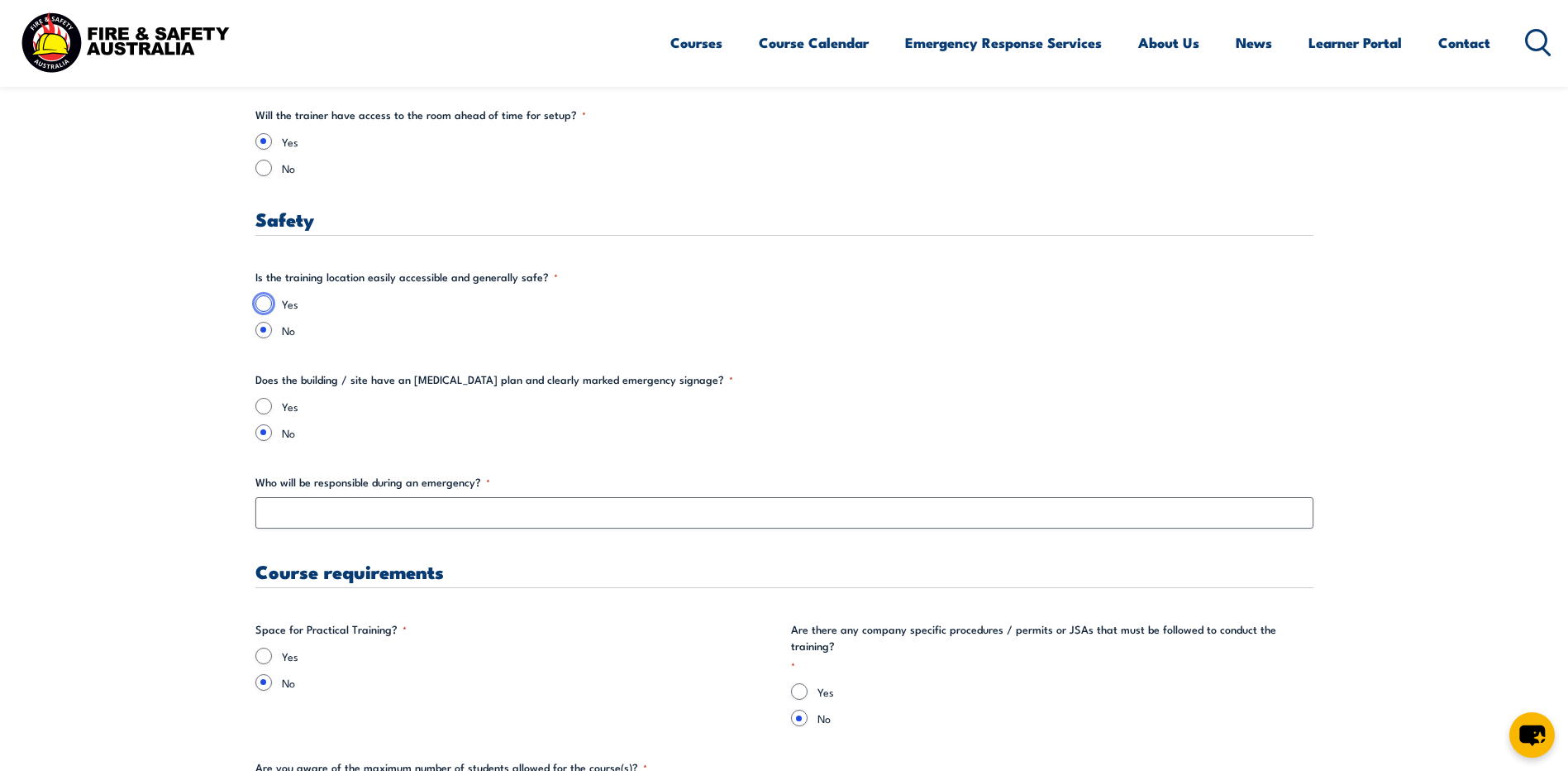
click at [259, 304] on input "Yes" at bounding box center [263, 303] width 16 height 16
radio input "true"
click at [261, 417] on div "Yes No" at bounding box center [784, 419] width 1058 height 43
click at [259, 412] on input "Yes" at bounding box center [263, 405] width 16 height 16
radio input "true"
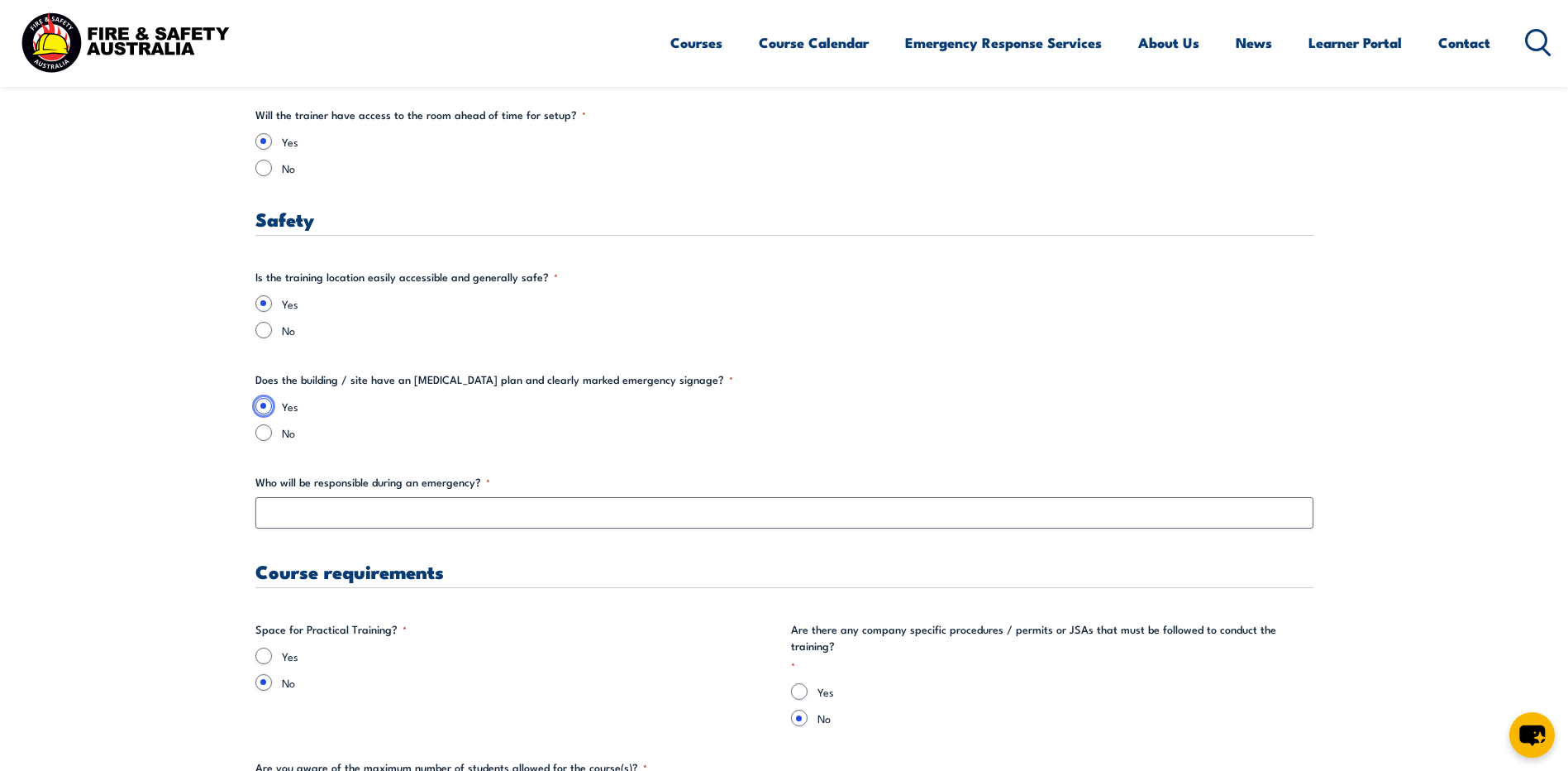
scroll to position [2811, 0]
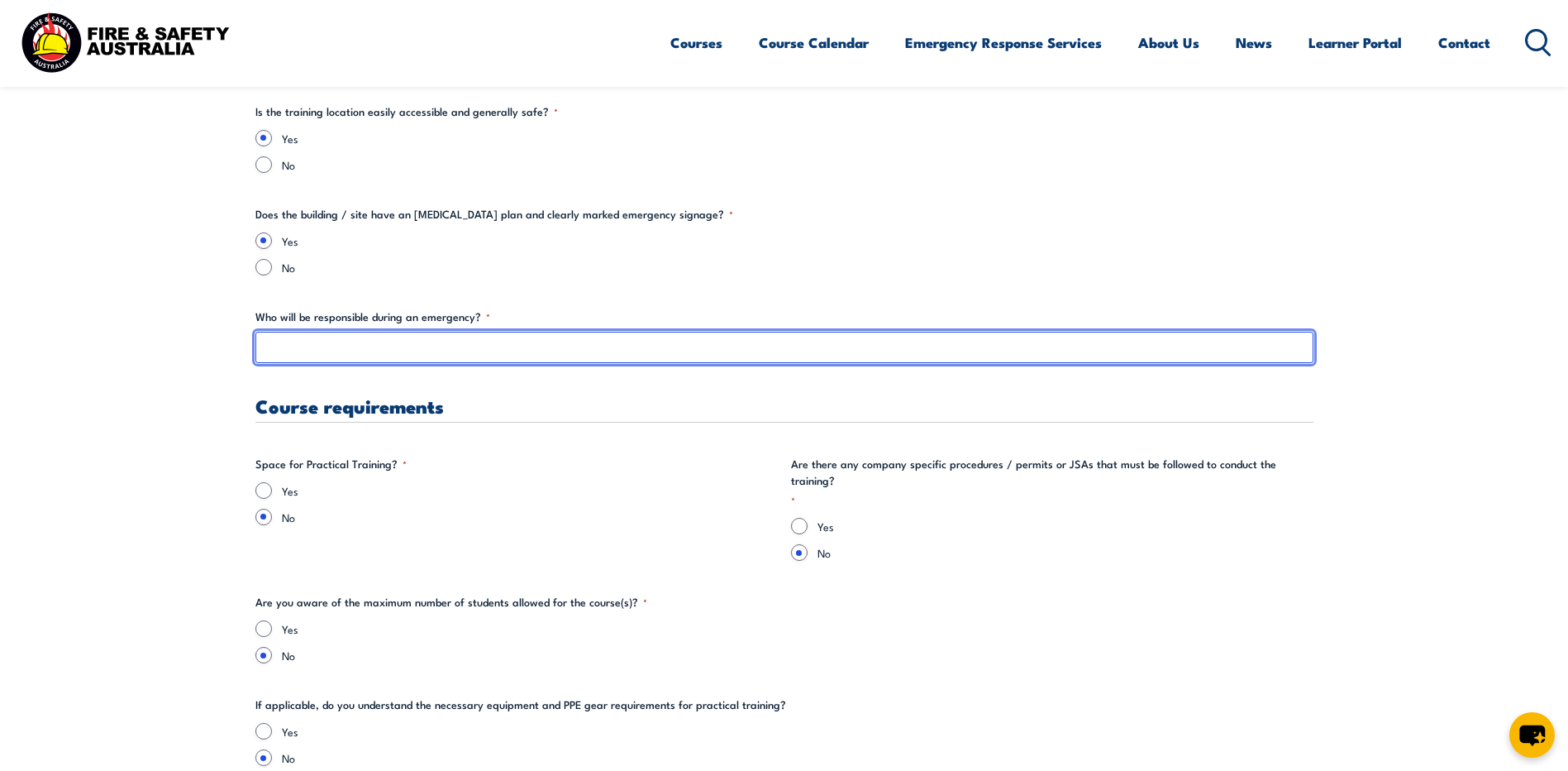
click at [395, 352] on input "Who will be responsible during an emergency? *" at bounding box center [784, 346] width 1058 height 31
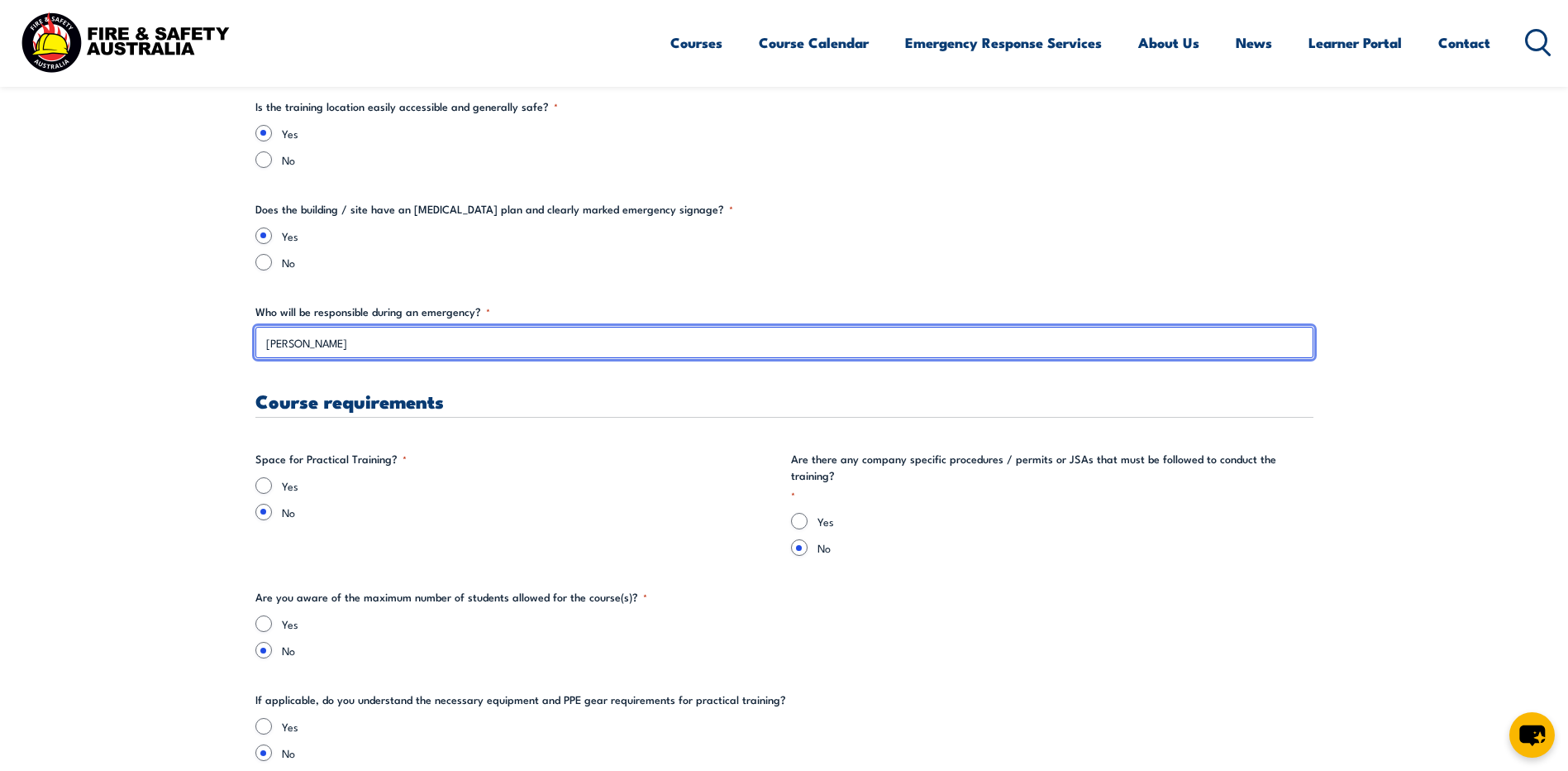
scroll to position [2977, 0]
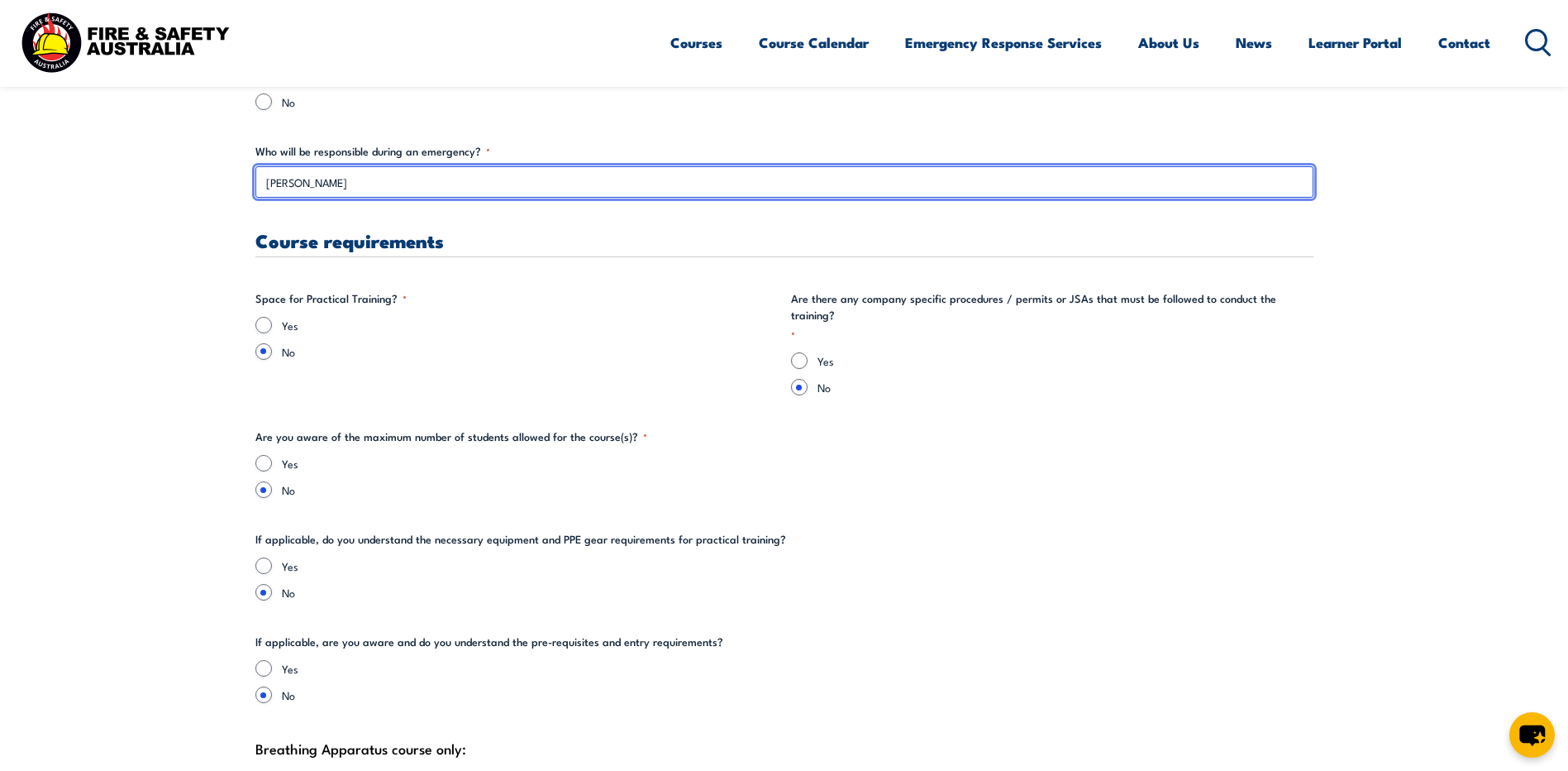
type input "[PERSON_NAME]"
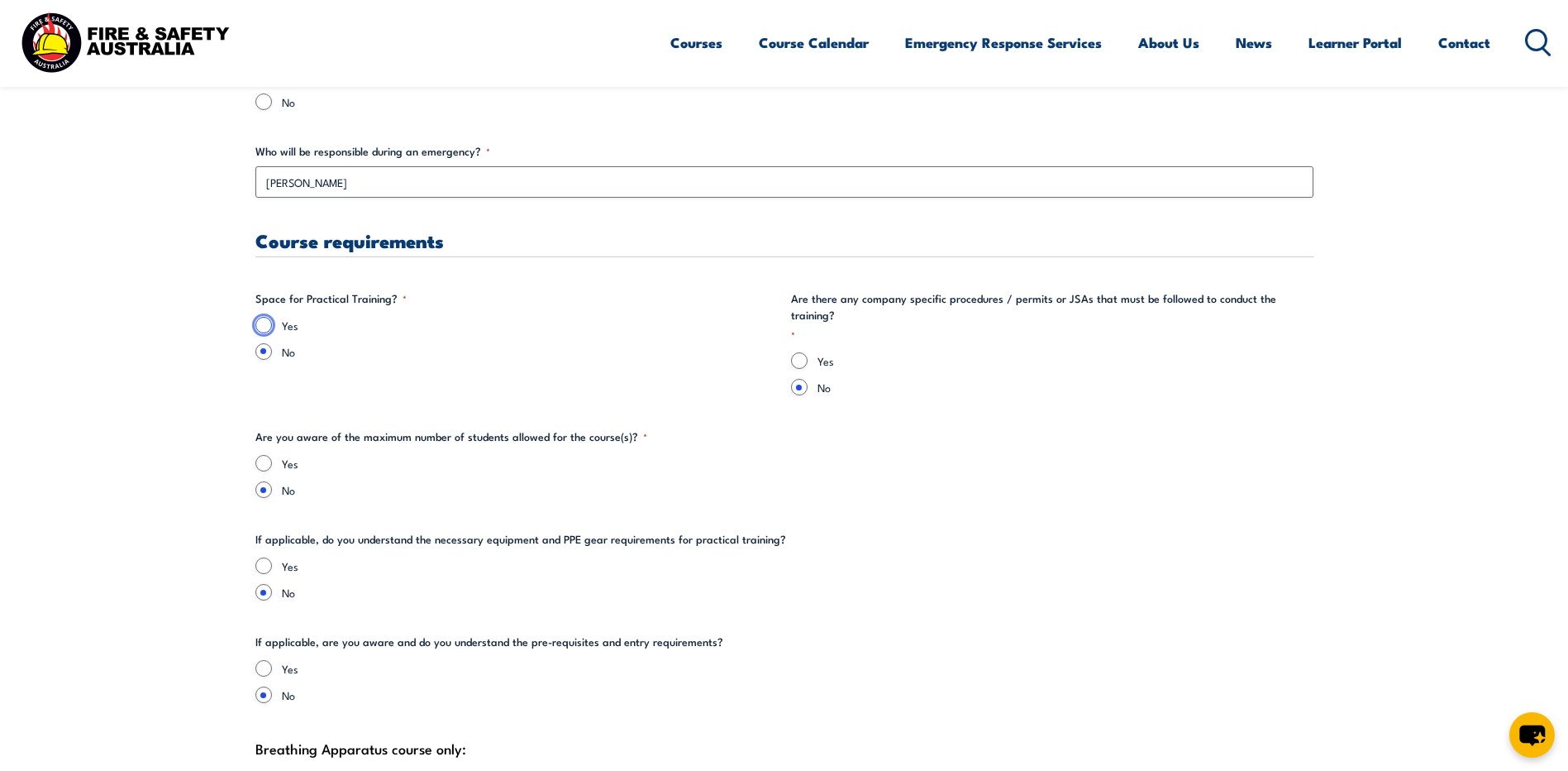
click at [264, 325] on input "Yes" at bounding box center [263, 324] width 16 height 16
radio input "true"
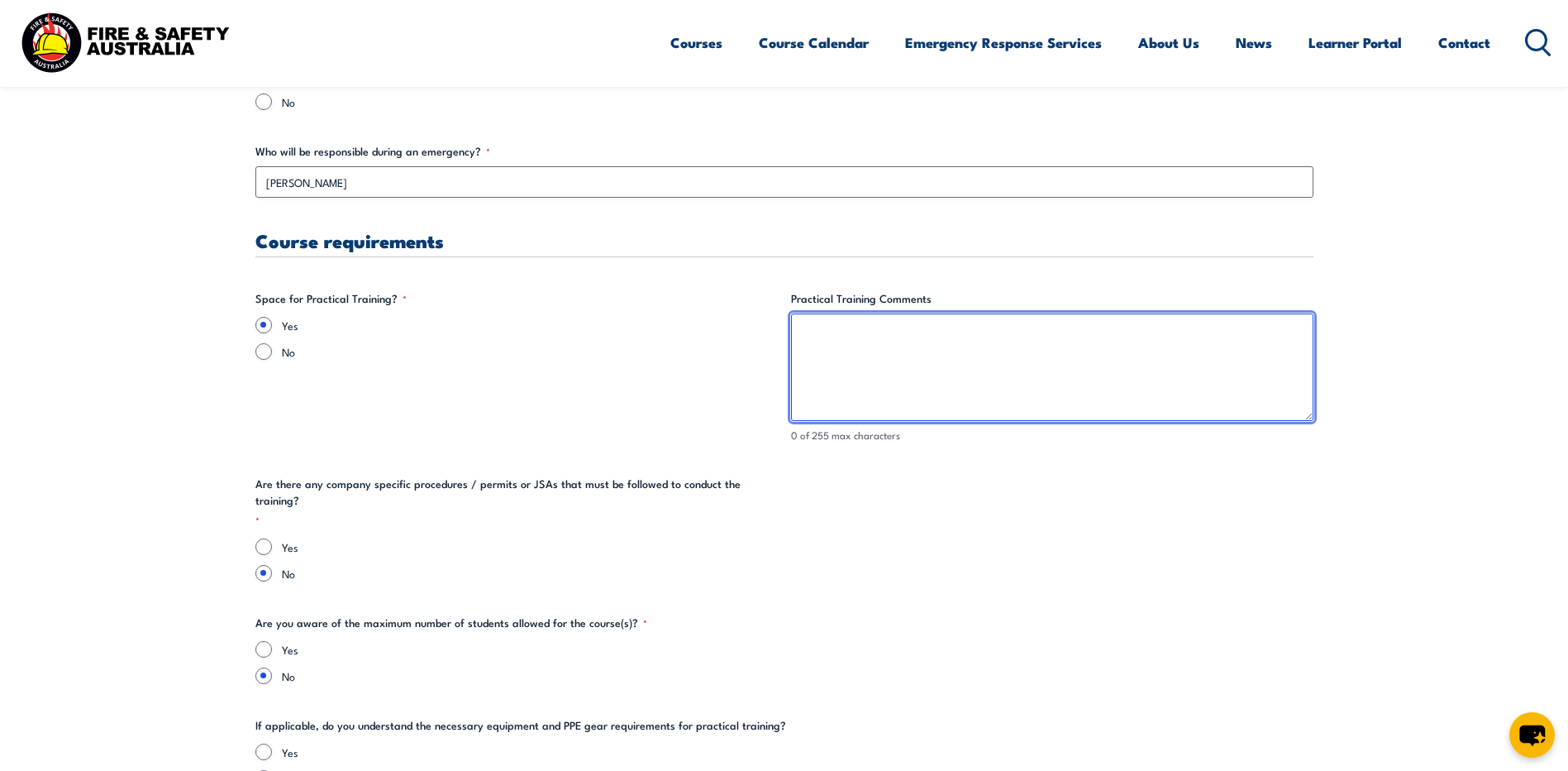
click at [857, 380] on textarea "Practical Training Comments" at bounding box center [1052, 367] width 522 height 108
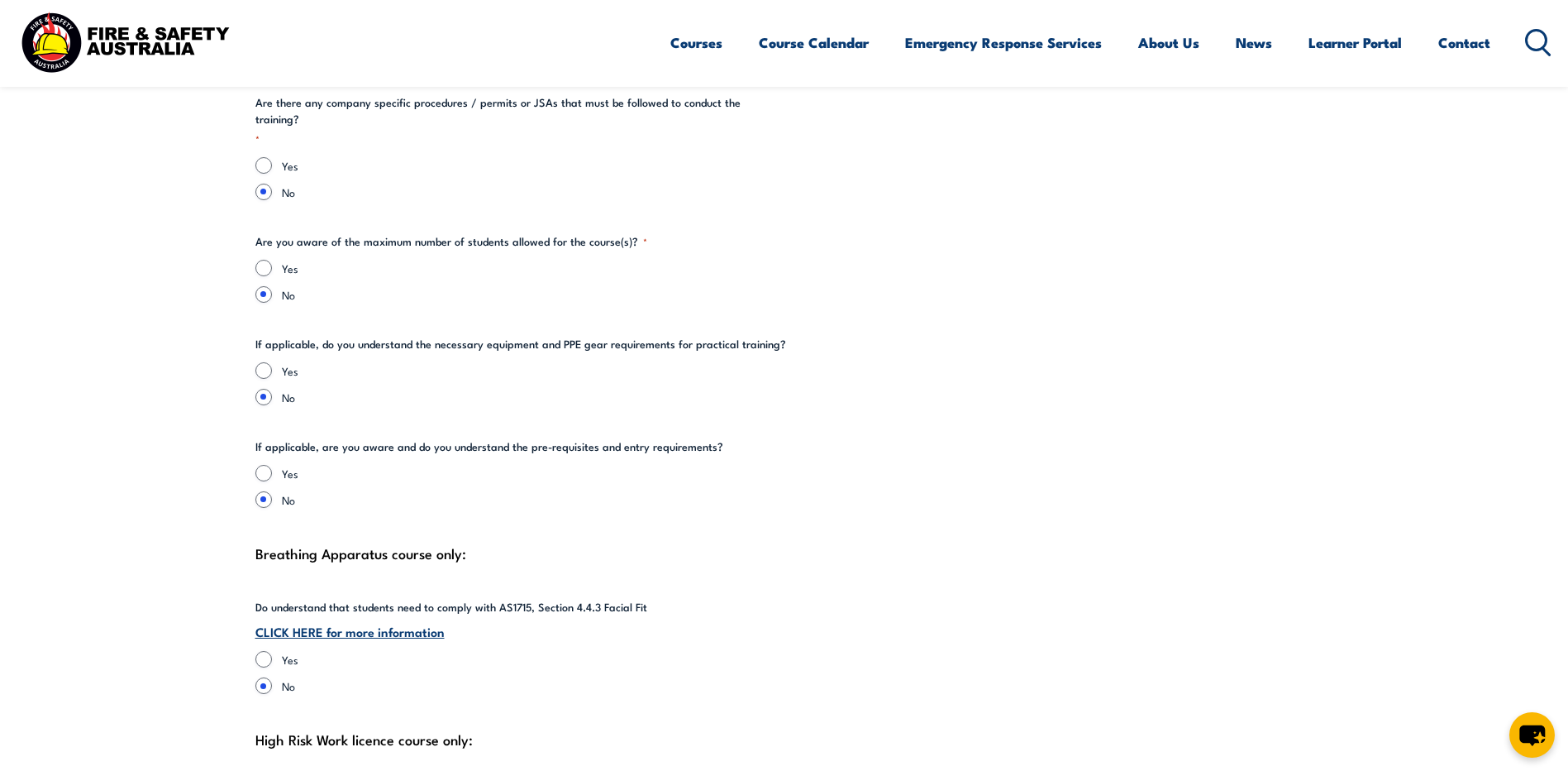
scroll to position [3391, 0]
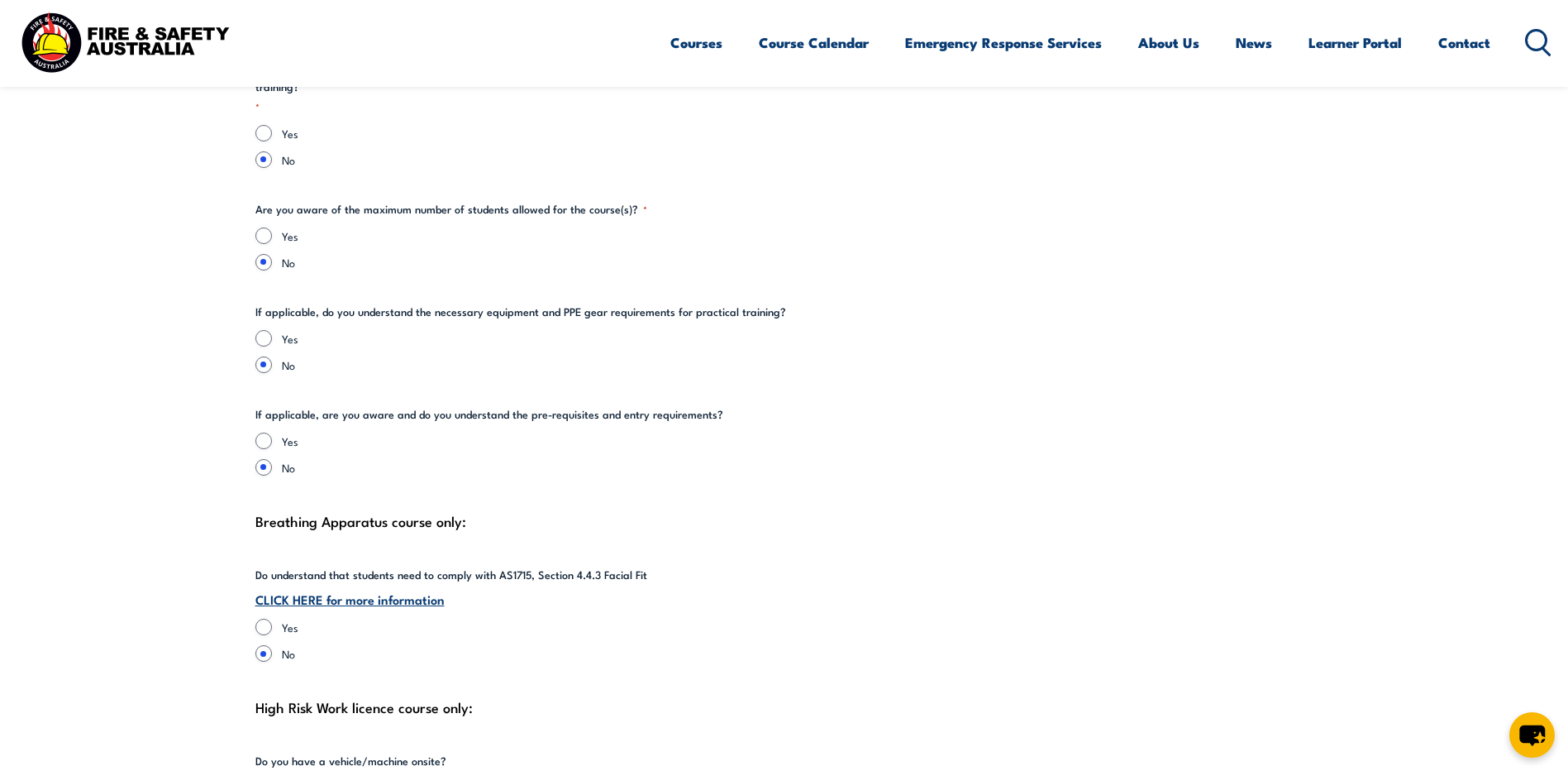
type textarea "Workshop or yard"
click at [261, 228] on input "Yes" at bounding box center [263, 235] width 16 height 16
radio input "true"
click at [270, 330] on input "Yes" at bounding box center [263, 338] width 16 height 16
radio input "true"
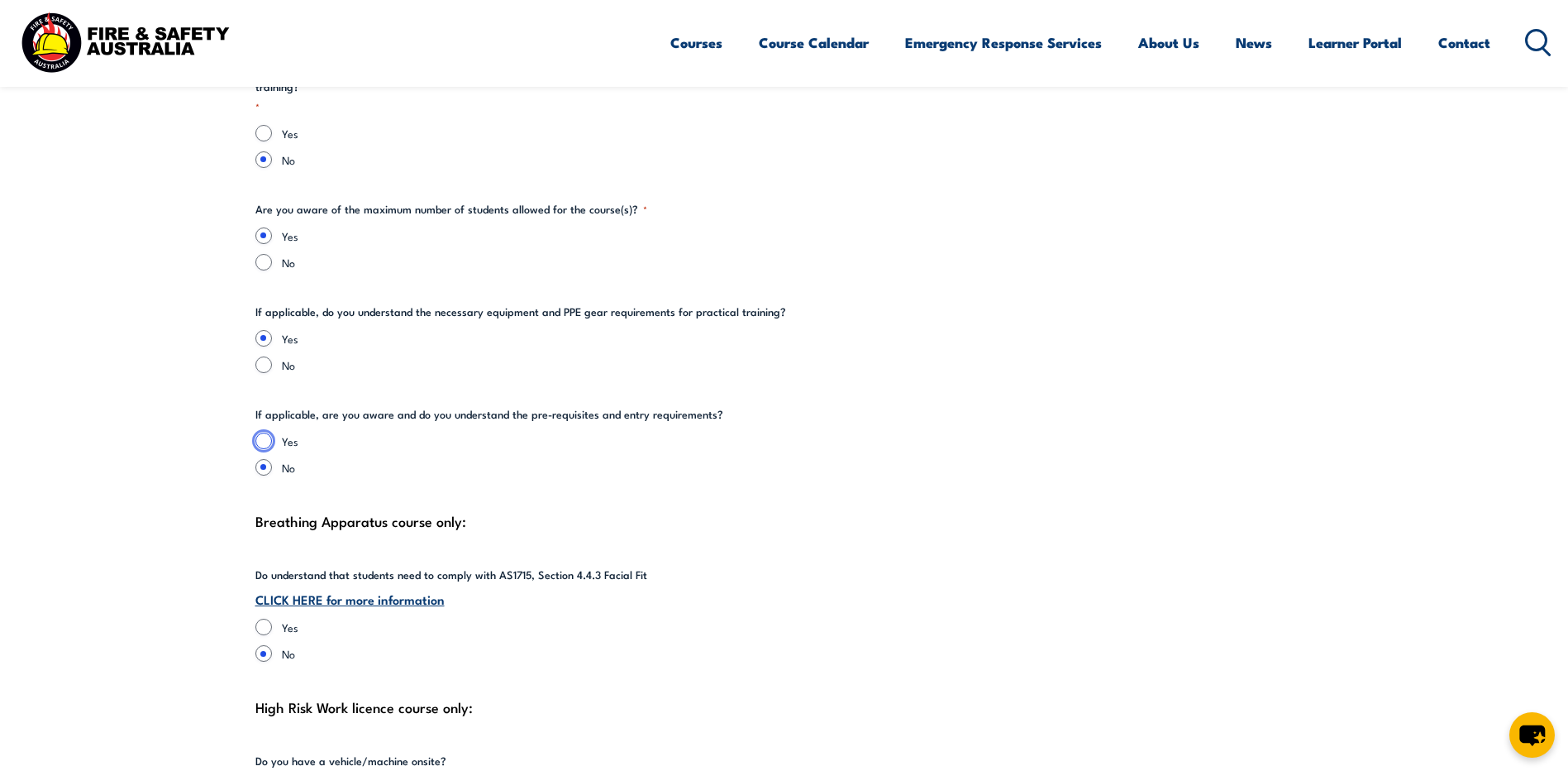
click at [261, 432] on input "Yes" at bounding box center [263, 440] width 16 height 16
radio input "true"
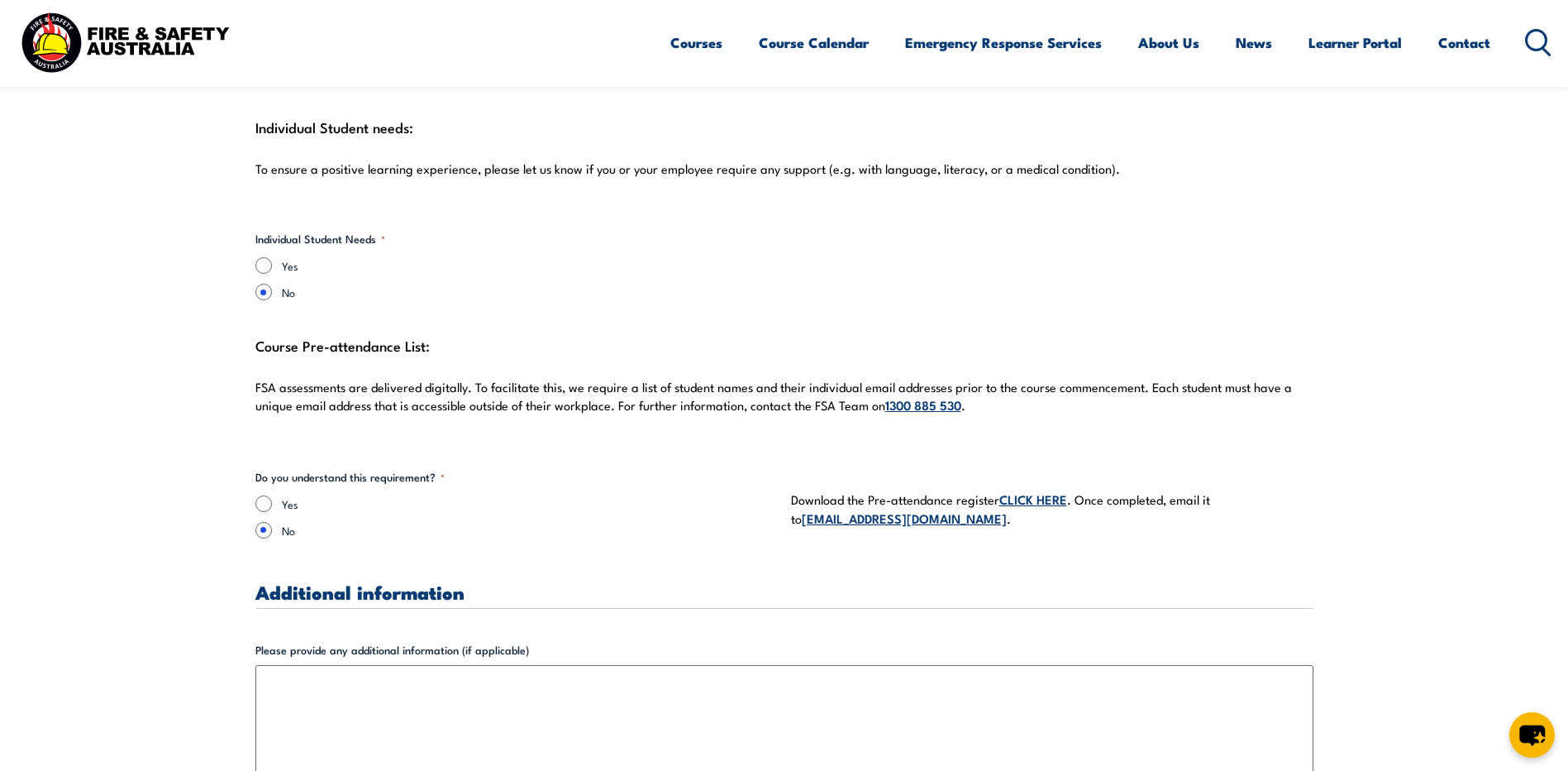
scroll to position [4548, 0]
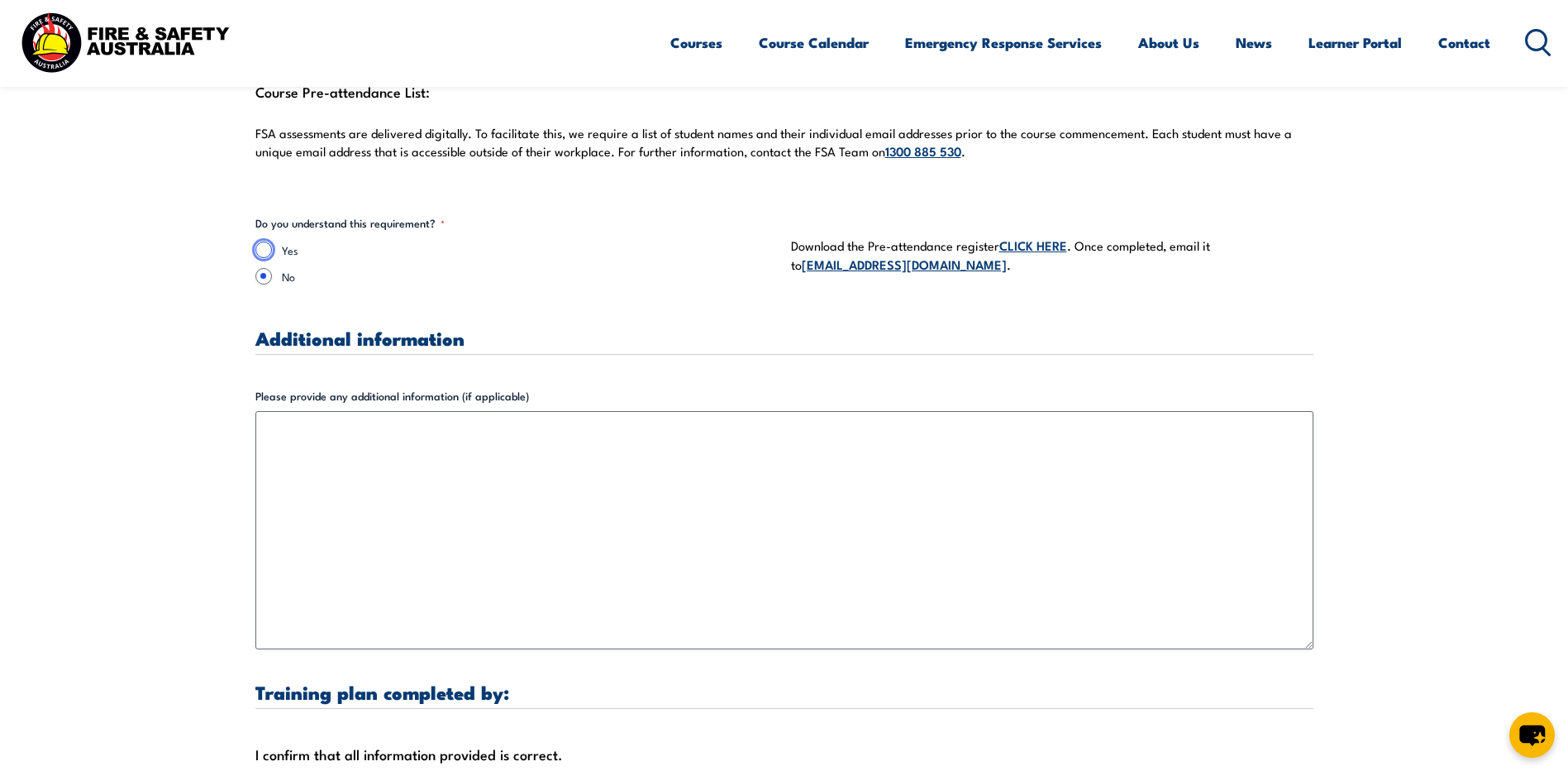
click at [269, 241] on input "Yes" at bounding box center [263, 249] width 16 height 16
radio input "true"
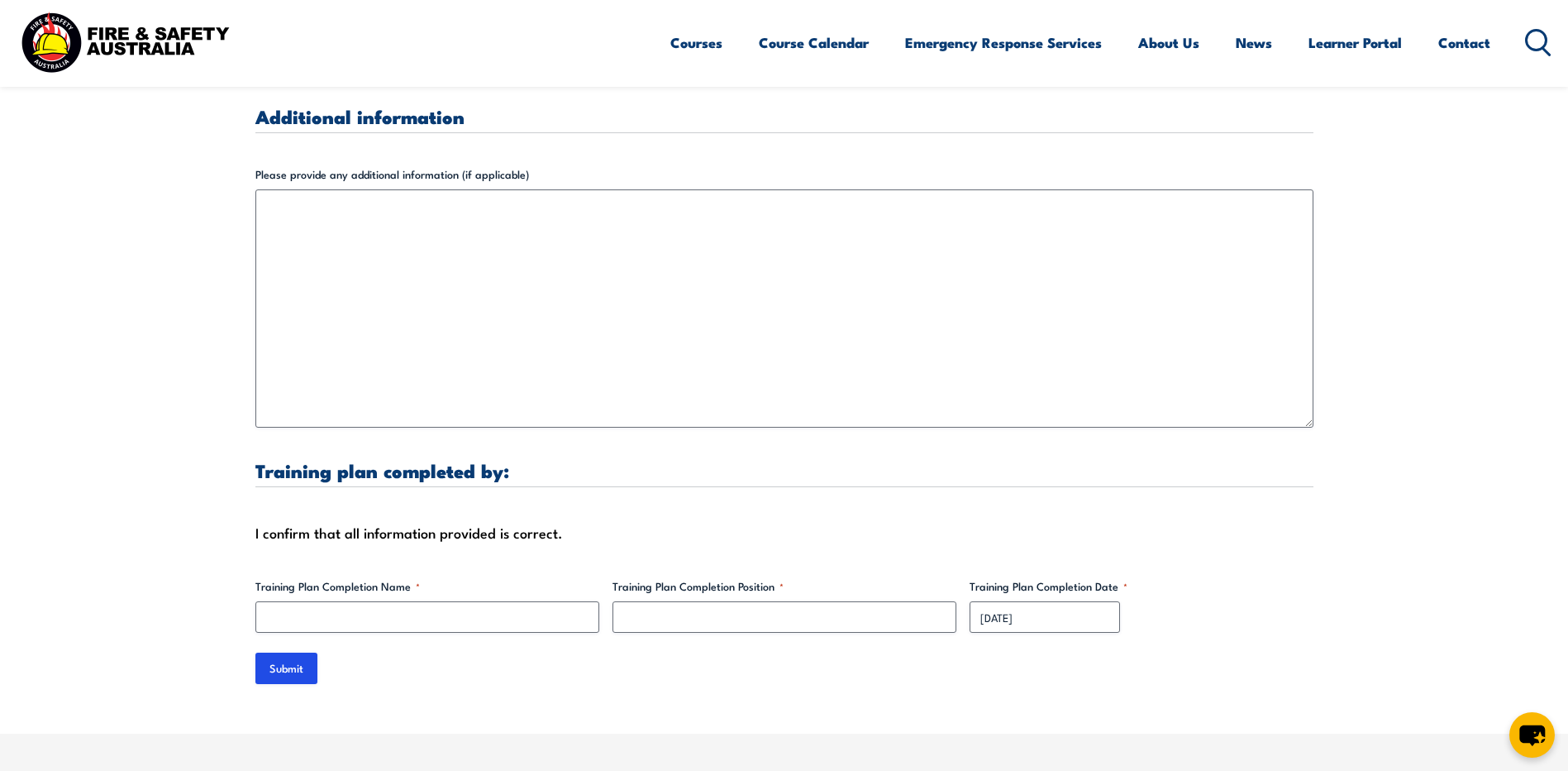
scroll to position [4796, 0]
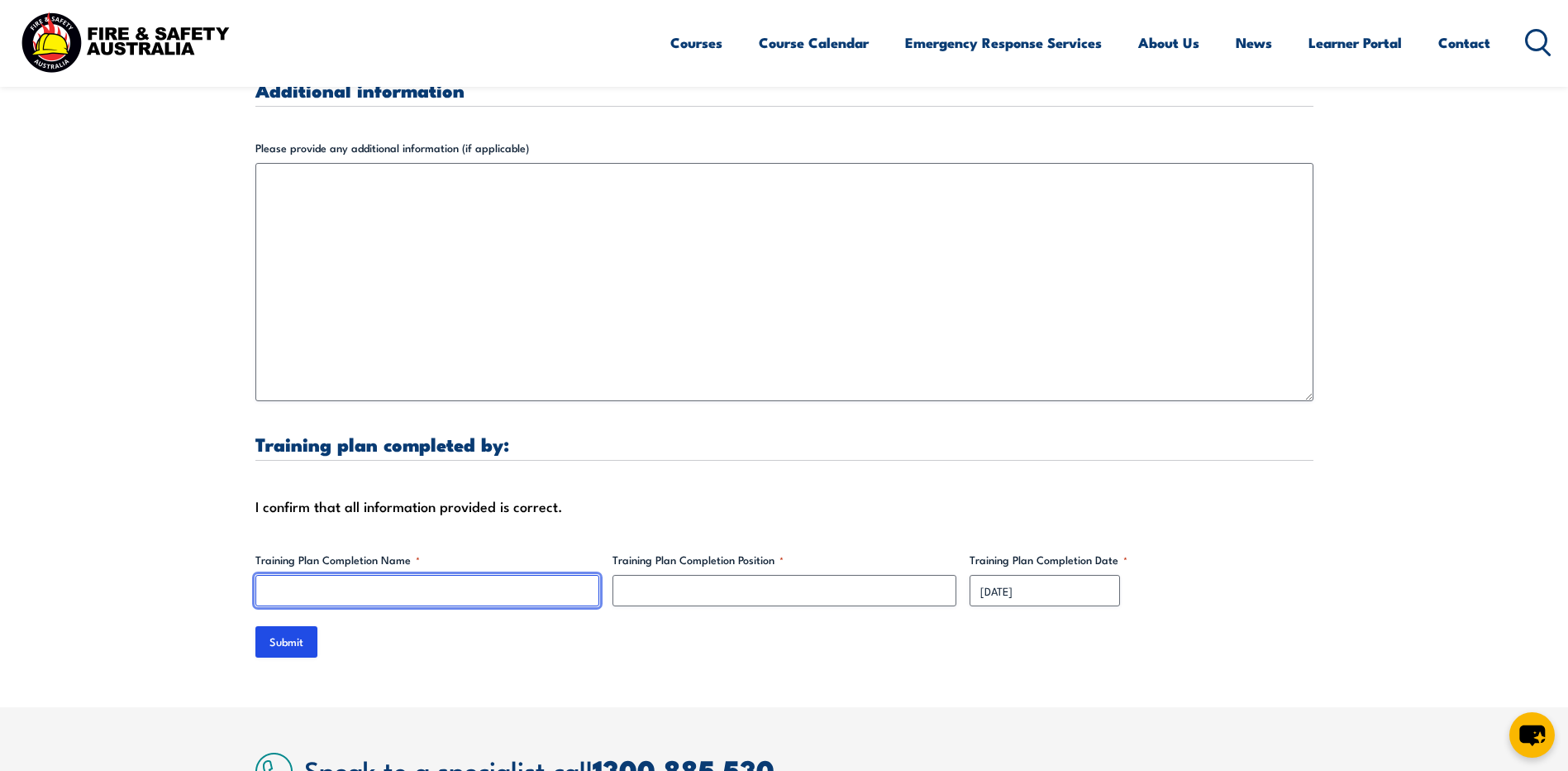
click at [388, 575] on input "Training Plan Completion Name *" at bounding box center [427, 590] width 344 height 31
type input "[PERSON_NAME]"
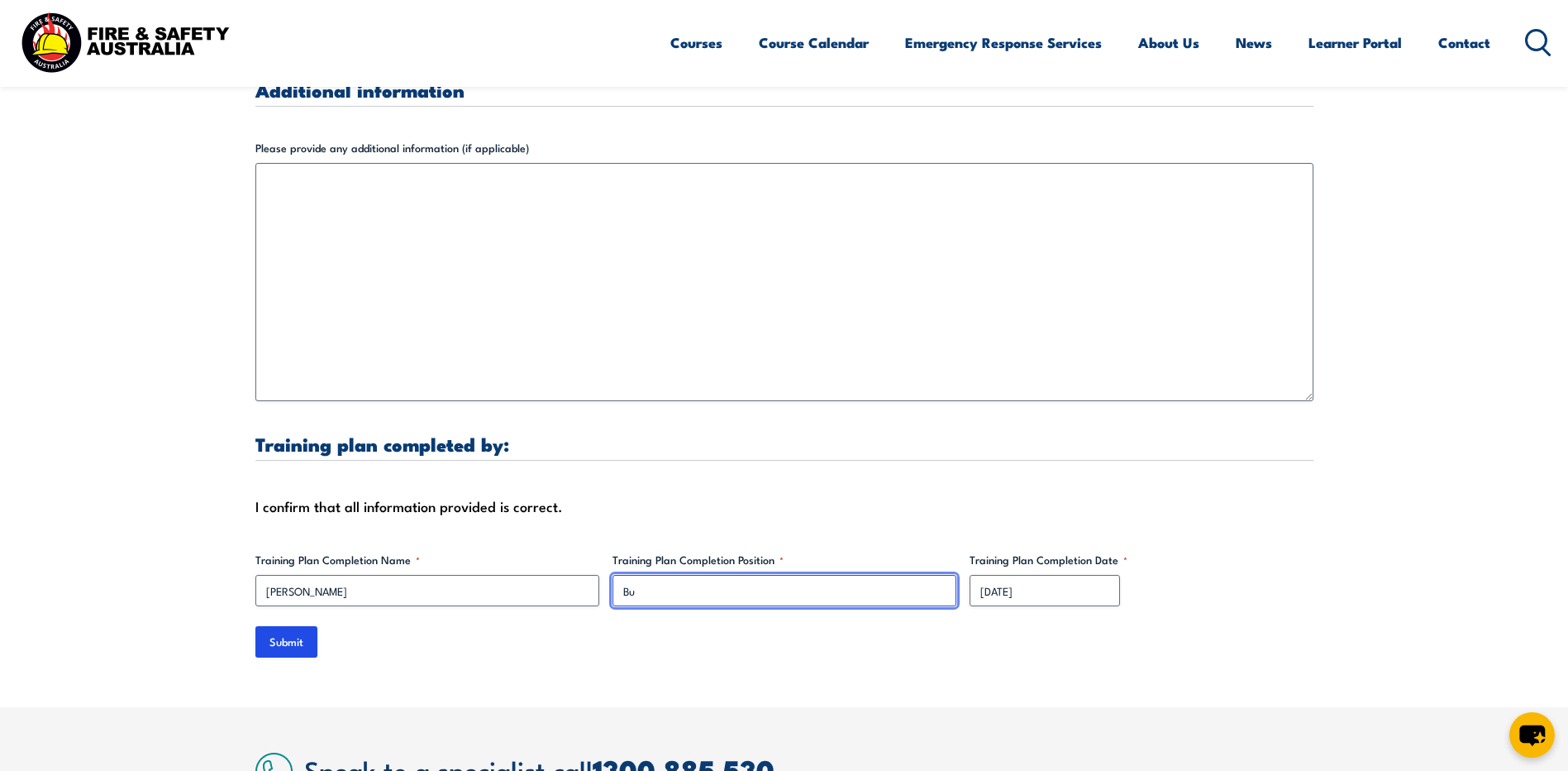
type input "B"
type input "Compliance Manager"
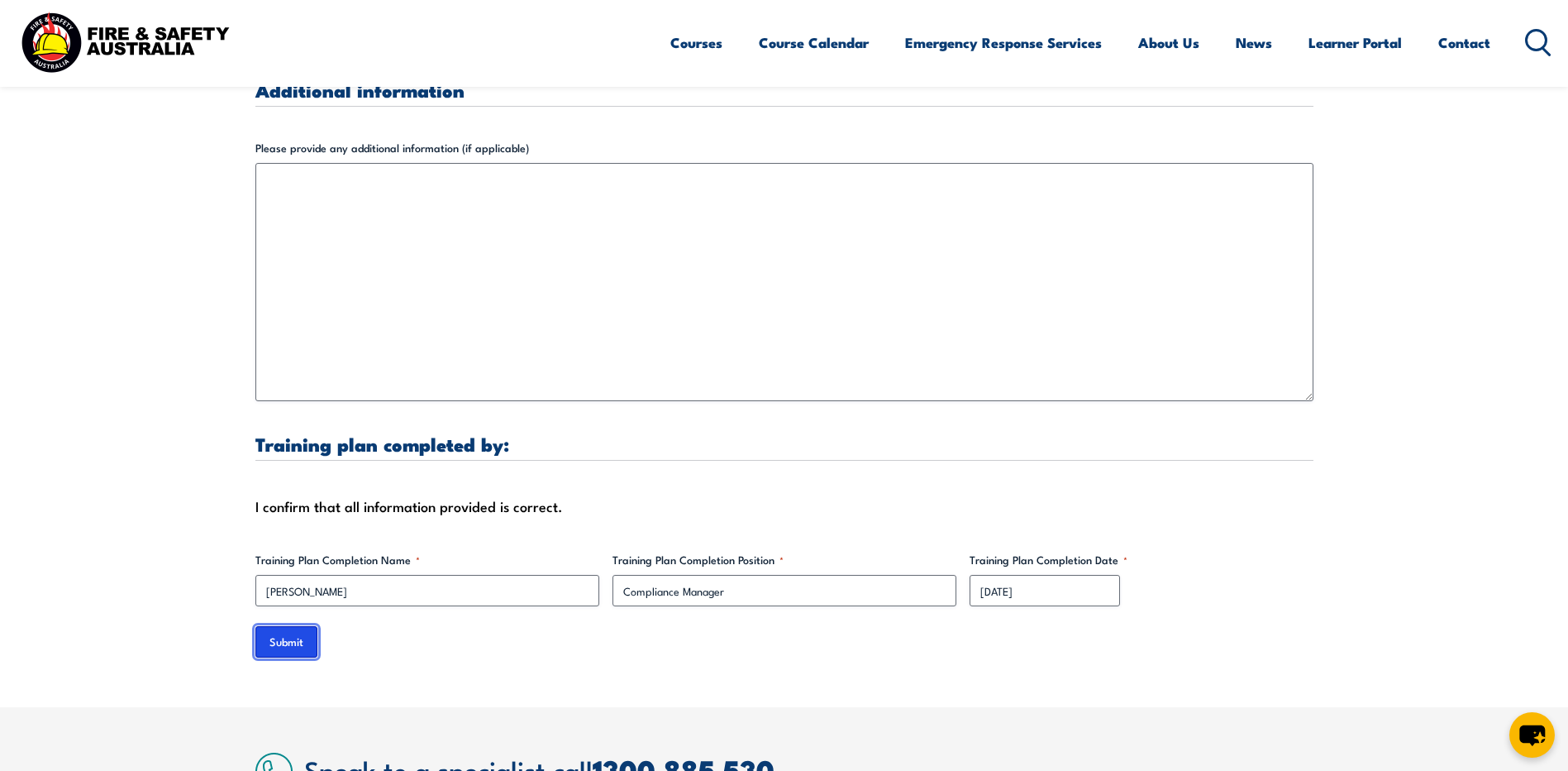
click at [267, 627] on input "Submit" at bounding box center [286, 641] width 62 height 31
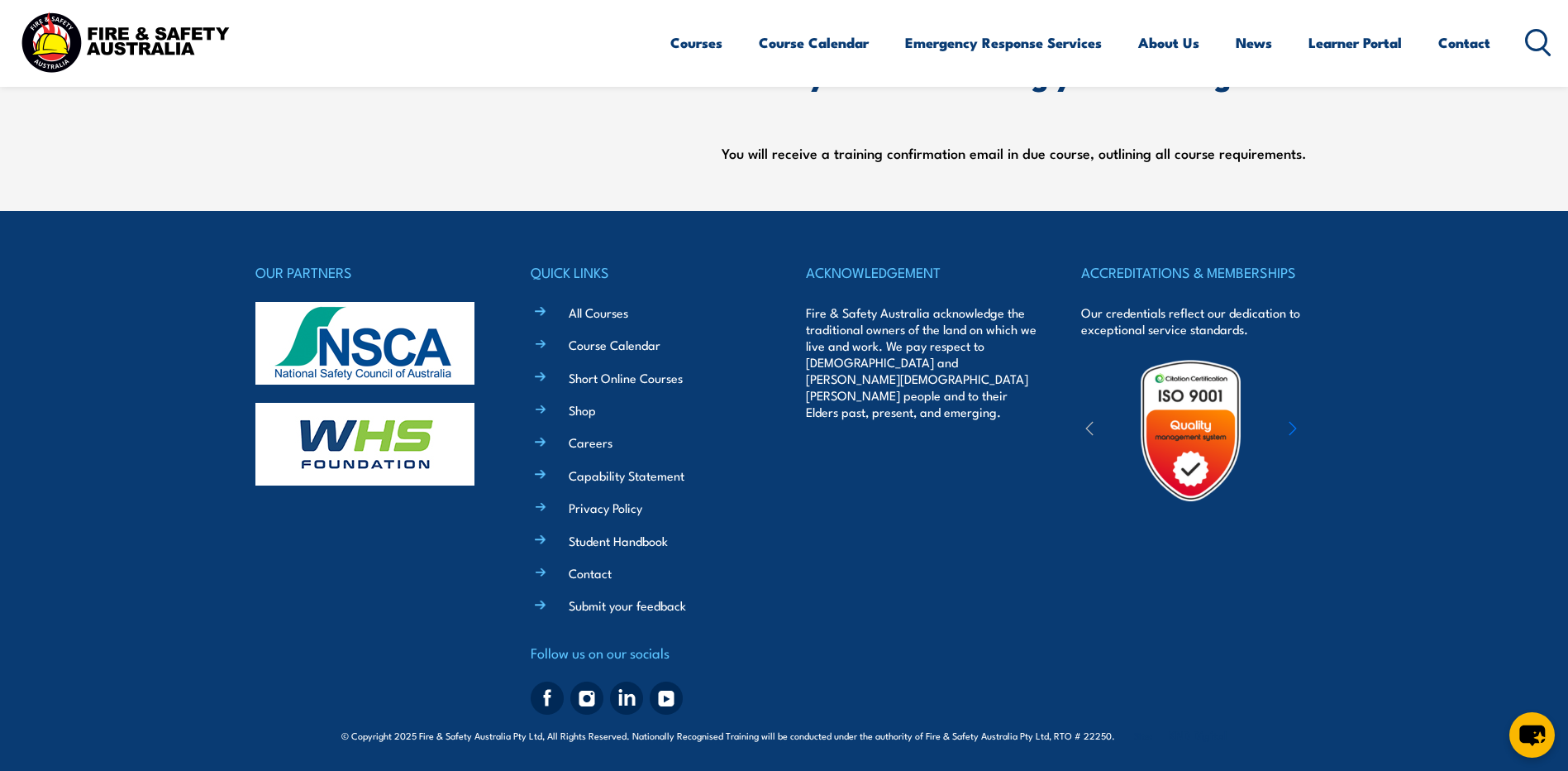
scroll to position [215, 0]
